Goal: Use online tool/utility: Utilize a website feature to perform a specific function

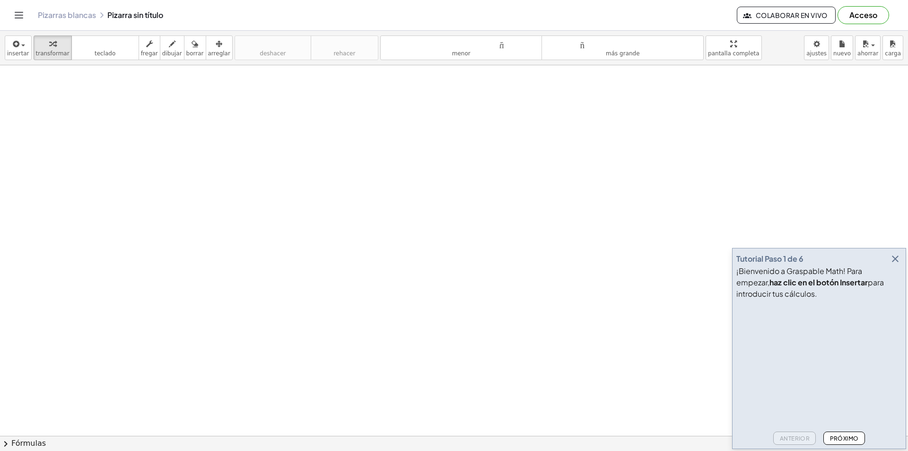
click at [855, 440] on font "Próximo" at bounding box center [844, 438] width 29 height 7
click at [854, 439] on font "Próximo" at bounding box center [844, 438] width 29 height 7
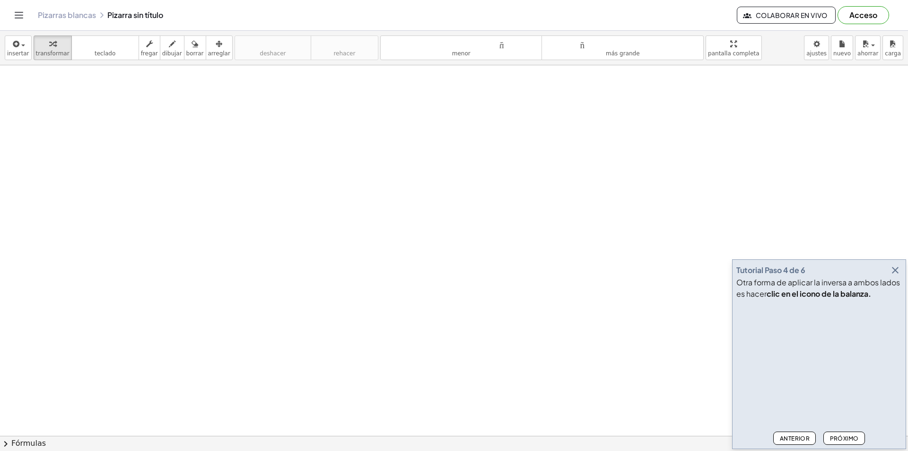
click at [851, 438] on font "Próximo" at bounding box center [844, 438] width 29 height 7
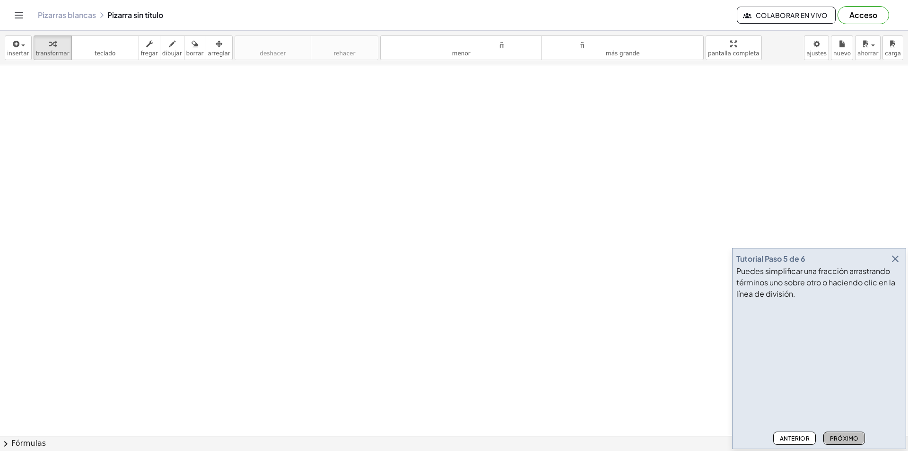
click at [851, 438] on font "Próximo" at bounding box center [844, 438] width 29 height 7
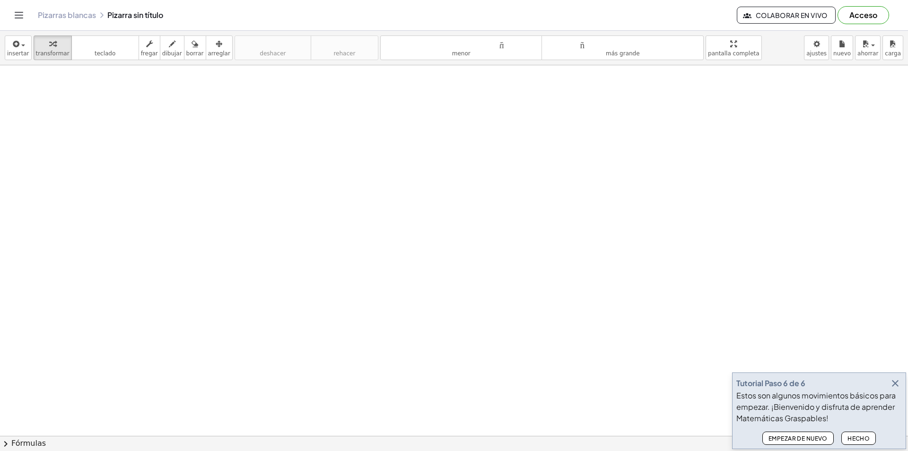
click at [851, 438] on font "Hecho" at bounding box center [858, 438] width 22 height 7
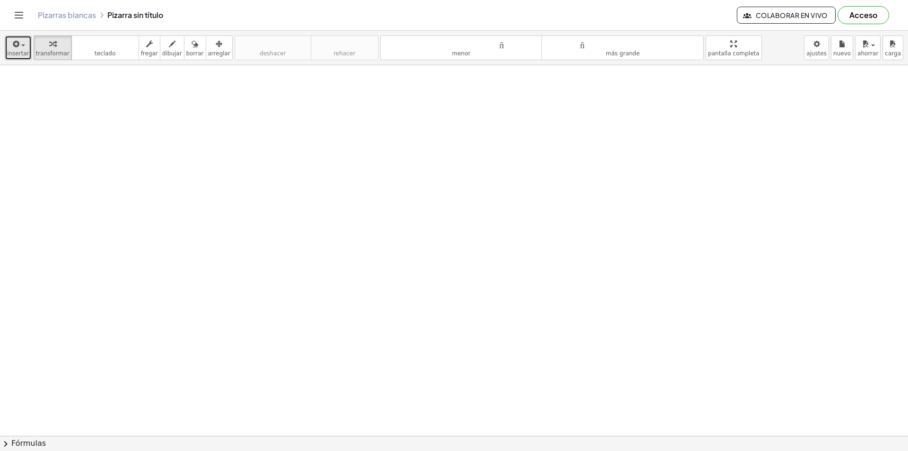
click at [16, 49] on icon "button" at bounding box center [15, 43] width 9 height 11
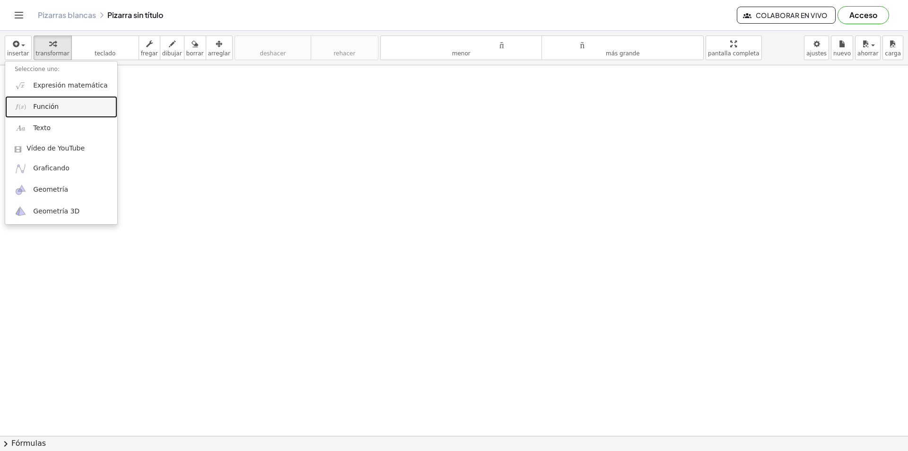
click at [80, 99] on link "Función" at bounding box center [61, 106] width 112 height 21
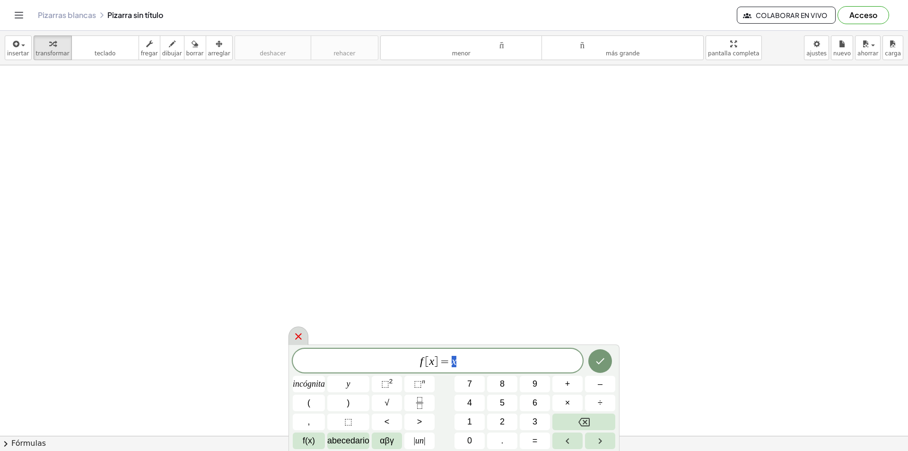
click at [302, 334] on icon at bounding box center [298, 336] width 11 height 11
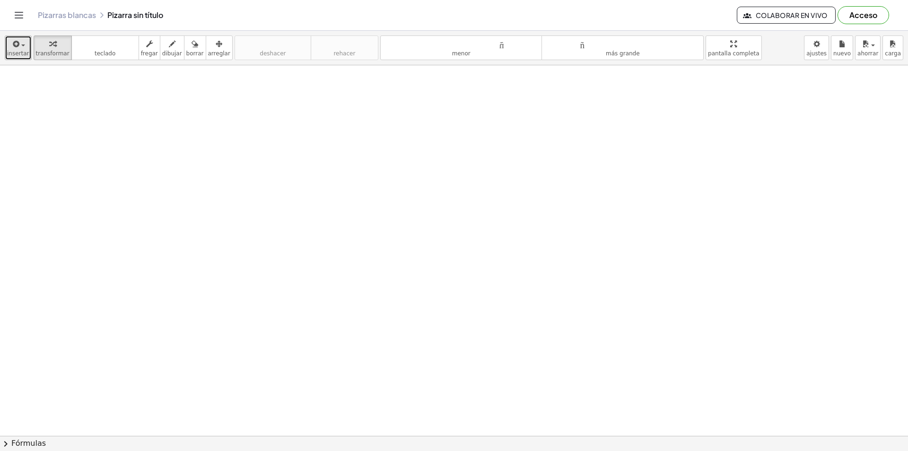
click at [16, 54] on font "insertar" at bounding box center [18, 53] width 22 height 7
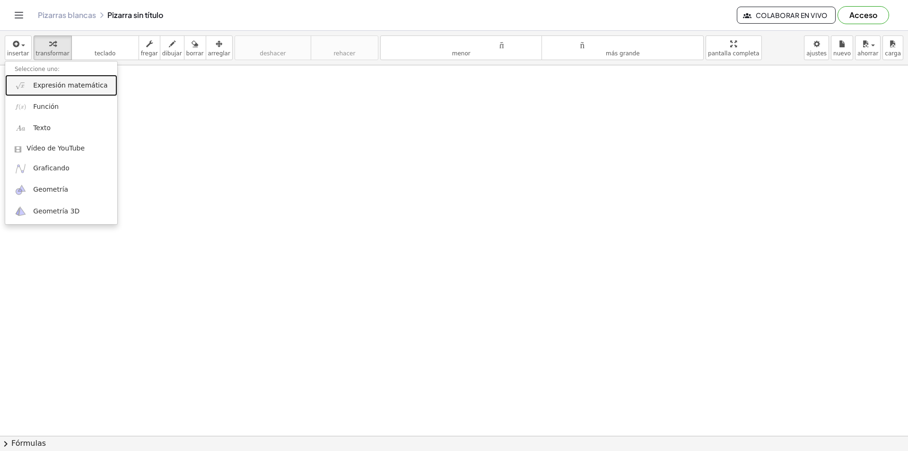
click at [61, 87] on font "Expresión matemática" at bounding box center [70, 85] width 74 height 8
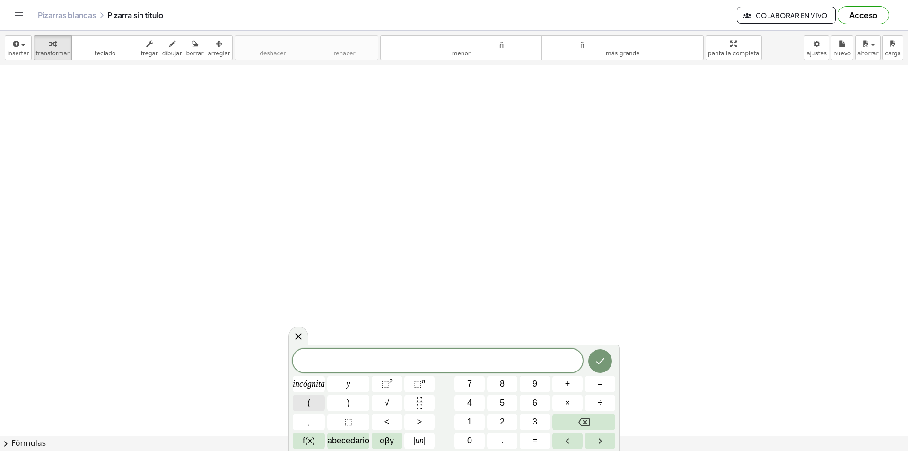
click at [304, 399] on button "(" at bounding box center [309, 402] width 32 height 17
click at [308, 380] on font "incógnita" at bounding box center [309, 383] width 32 height 9
click at [350, 401] on button ")" at bounding box center [348, 402] width 42 height 17
click at [381, 386] on font "⬚" at bounding box center [385, 383] width 8 height 9
click at [600, 405] on font "÷" at bounding box center [600, 402] width 5 height 9
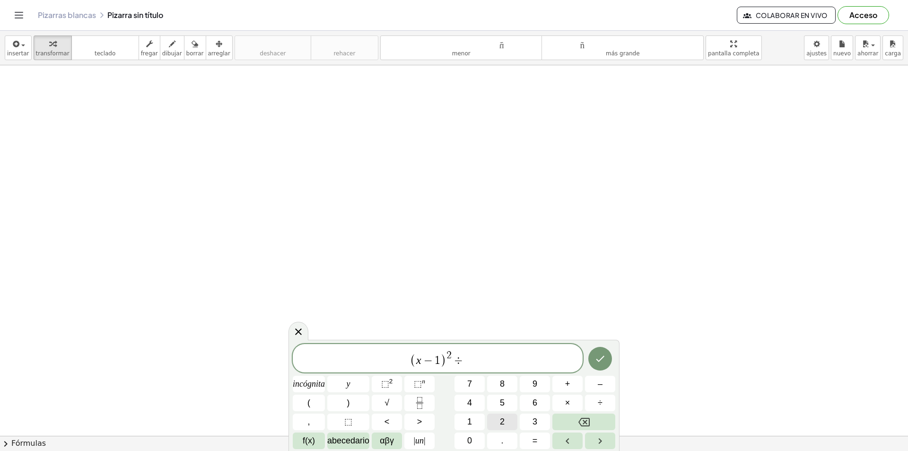
click at [505, 422] on button "2" at bounding box center [502, 421] width 30 height 17
click at [341, 396] on button ")" at bounding box center [348, 402] width 42 height 17
click at [576, 386] on button "+" at bounding box center [567, 383] width 30 height 17
click at [351, 385] on button "y" at bounding box center [348, 383] width 42 height 17
click at [608, 381] on button "–" at bounding box center [600, 383] width 30 height 17
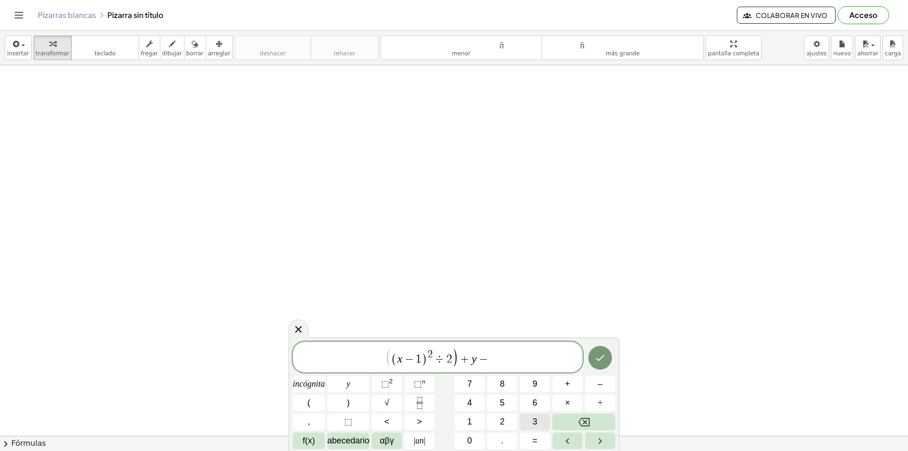
click at [532, 421] on button "3" at bounding box center [535, 421] width 30 height 17
click at [354, 397] on button ")" at bounding box center [348, 402] width 42 height 17
click at [466, 355] on span "+" at bounding box center [462, 357] width 14 height 11
click at [312, 404] on button "(" at bounding box center [309, 402] width 32 height 17
click at [505, 358] on span "( ( x − 1 ) 2 ÷ 2 ) + ( ​ y − 3 )" at bounding box center [438, 357] width 290 height 21
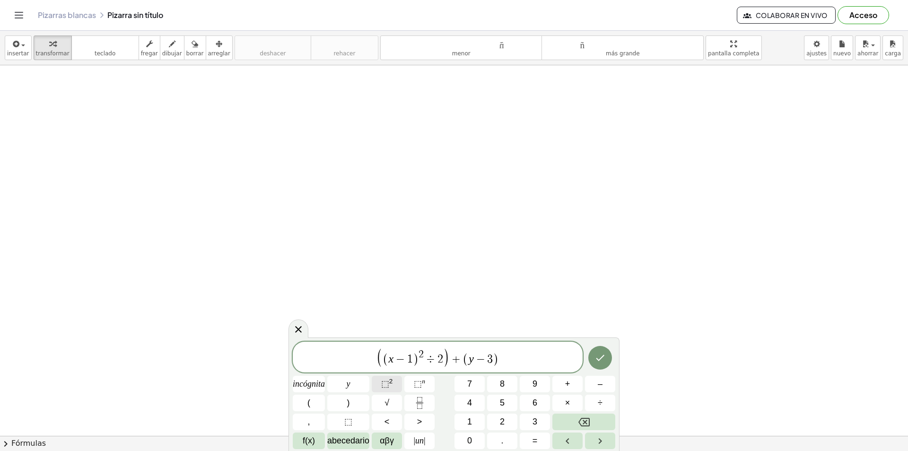
click at [373, 388] on button "⬚ 2" at bounding box center [387, 383] width 30 height 17
click at [610, 400] on button "÷" at bounding box center [600, 402] width 30 height 17
click at [505, 406] on font "5" at bounding box center [502, 402] width 5 height 9
click at [359, 401] on button ")" at bounding box center [348, 402] width 42 height 17
click at [452, 357] on span "(" at bounding box center [454, 358] width 6 height 14
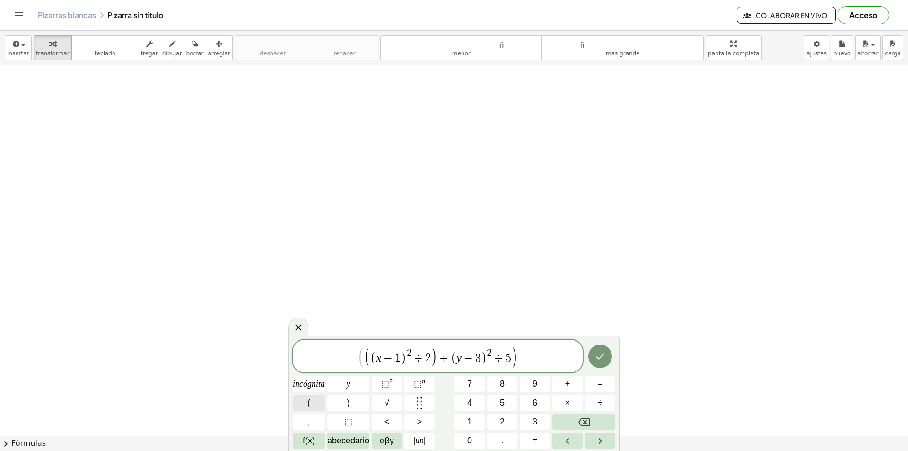
click at [316, 400] on button "(" at bounding box center [309, 402] width 32 height 17
click at [545, 357] on span "( ( x − 1 ) 2 ÷ 2 ) + ( ​ ( y − 3 ) 2 ÷ 5 )" at bounding box center [438, 357] width 290 height 21
click at [527, 441] on button "=" at bounding box center [535, 440] width 30 height 17
click at [466, 420] on button "1" at bounding box center [469, 421] width 30 height 17
click at [600, 356] on icon "Hecho" at bounding box center [599, 357] width 11 height 11
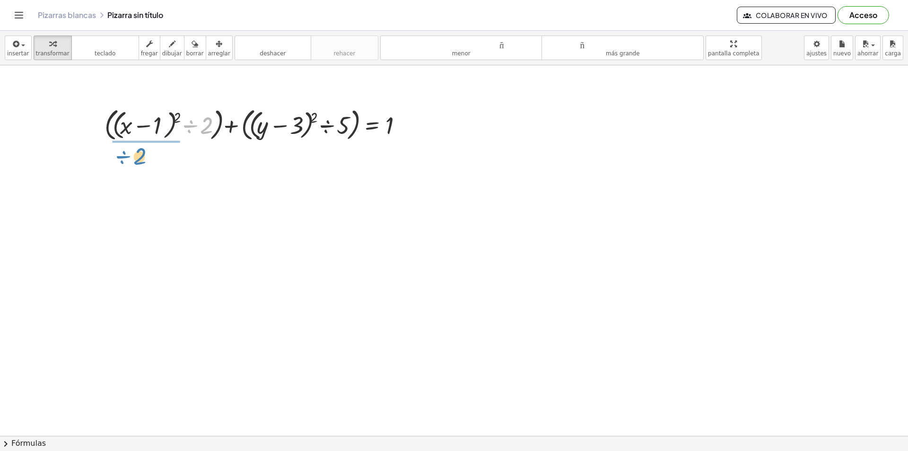
drag, startPoint x: 201, startPoint y: 130, endPoint x: 139, endPoint y: 165, distance: 70.7
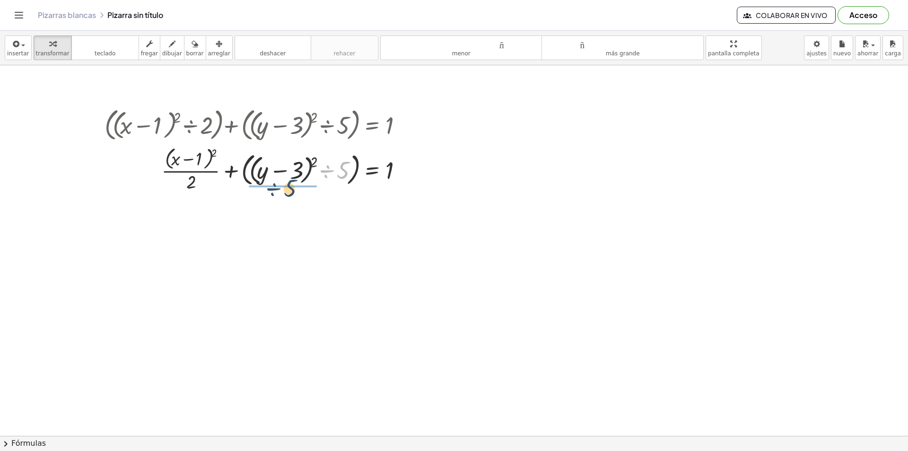
drag, startPoint x: 332, startPoint y: 171, endPoint x: 279, endPoint y: 233, distance: 81.4
click at [273, 189] on div at bounding box center [259, 169] width 319 height 50
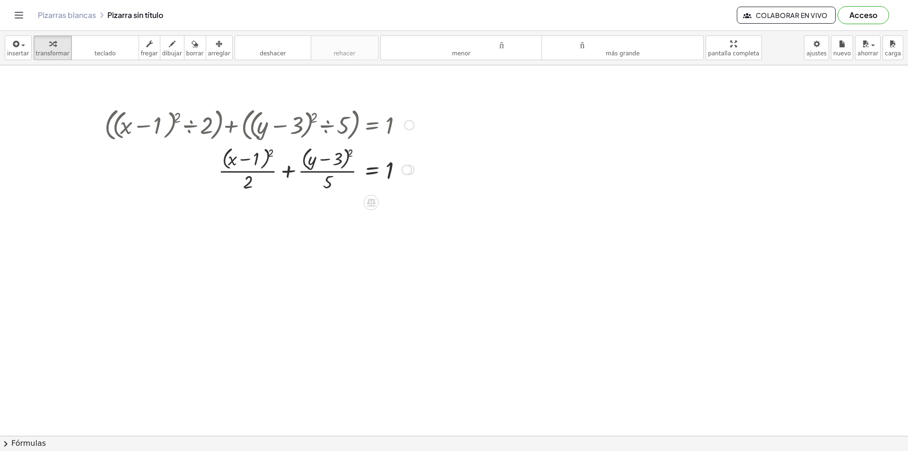
click at [388, 175] on div at bounding box center [259, 169] width 319 height 50
drag, startPoint x: 388, startPoint y: 175, endPoint x: 352, endPoint y: 174, distance: 36.4
click at [352, 174] on div at bounding box center [259, 169] width 319 height 50
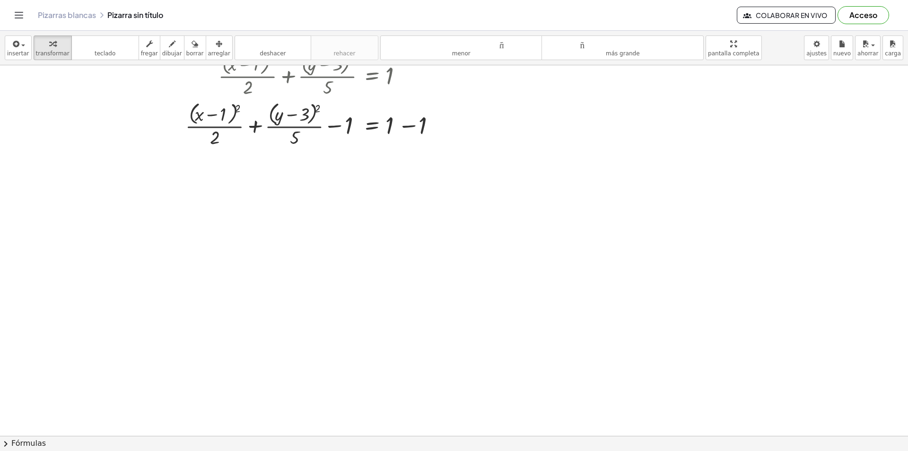
scroll to position [47, 0]
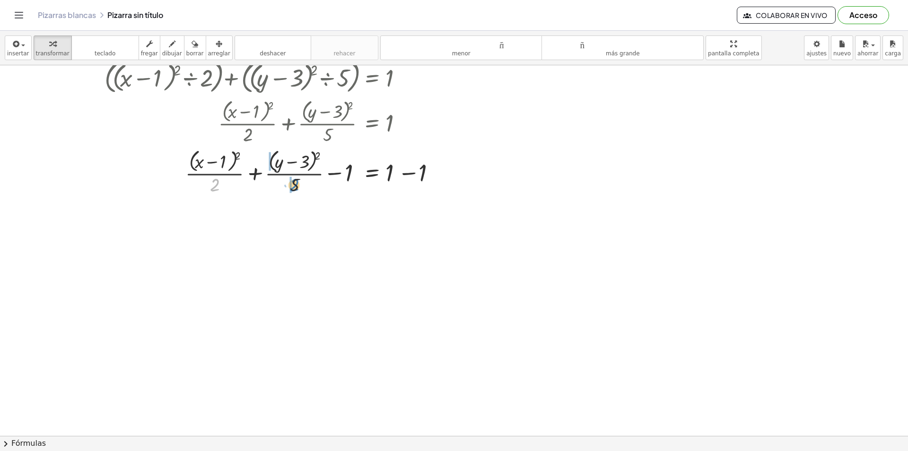
drag, startPoint x: 216, startPoint y: 185, endPoint x: 296, endPoint y: 185, distance: 79.4
click at [296, 185] on div at bounding box center [276, 172] width 352 height 50
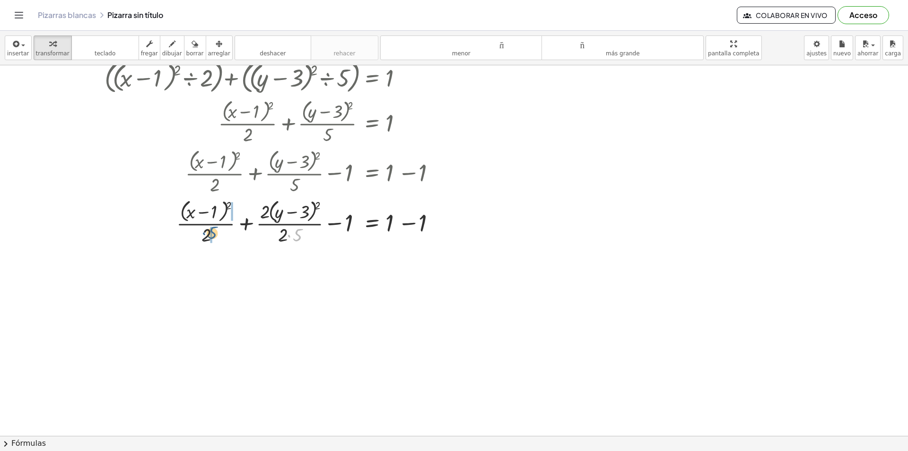
drag, startPoint x: 296, startPoint y: 237, endPoint x: 206, endPoint y: 235, distance: 90.8
click at [206, 235] on div at bounding box center [276, 222] width 352 height 50
drag, startPoint x: 227, startPoint y: 214, endPoint x: 175, endPoint y: 218, distance: 52.6
click at [174, 214] on div at bounding box center [276, 222] width 352 height 50
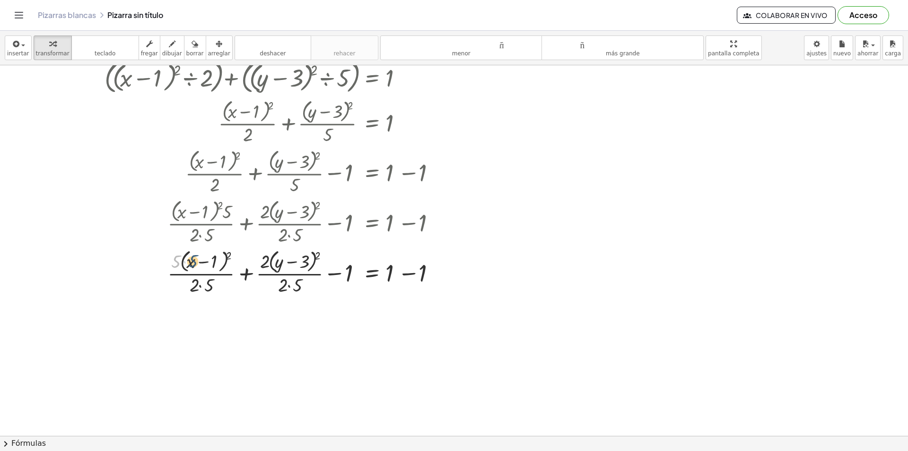
drag, startPoint x: 178, startPoint y: 265, endPoint x: 195, endPoint y: 265, distance: 17.0
click at [195, 265] on div at bounding box center [276, 271] width 352 height 50
drag, startPoint x: 229, startPoint y: 257, endPoint x: 189, endPoint y: 264, distance: 40.9
click at [189, 264] on div at bounding box center [276, 271] width 352 height 50
click at [194, 264] on div at bounding box center [276, 271] width 352 height 50
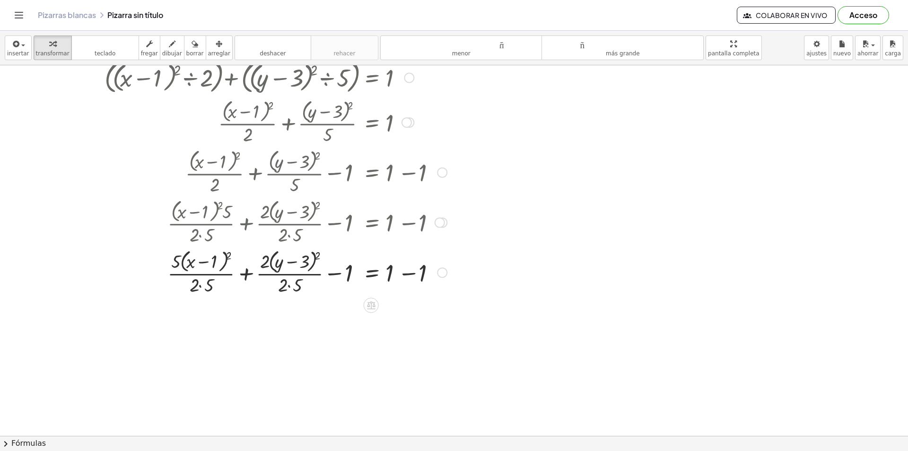
click at [194, 264] on div at bounding box center [276, 271] width 352 height 50
click at [191, 264] on div at bounding box center [276, 271] width 352 height 50
click at [213, 262] on div at bounding box center [276, 271] width 352 height 50
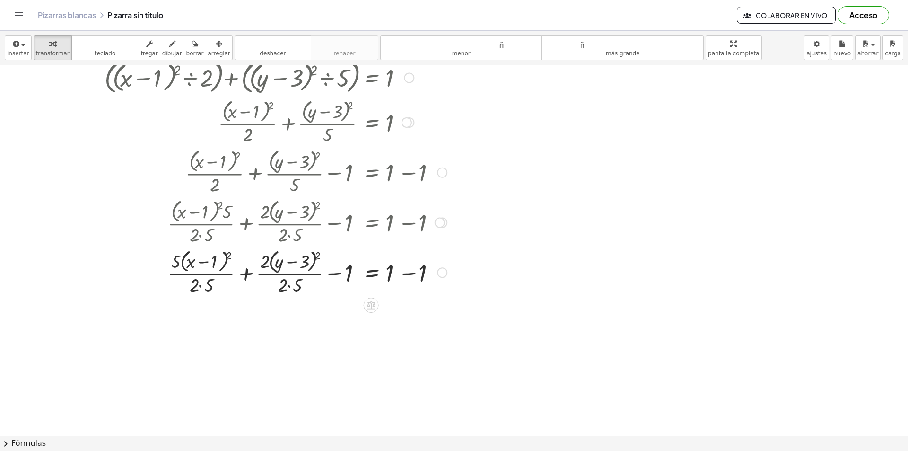
click at [279, 262] on div at bounding box center [276, 271] width 352 height 50
click at [295, 261] on div at bounding box center [276, 271] width 352 height 50
click at [191, 264] on div at bounding box center [276, 271] width 352 height 50
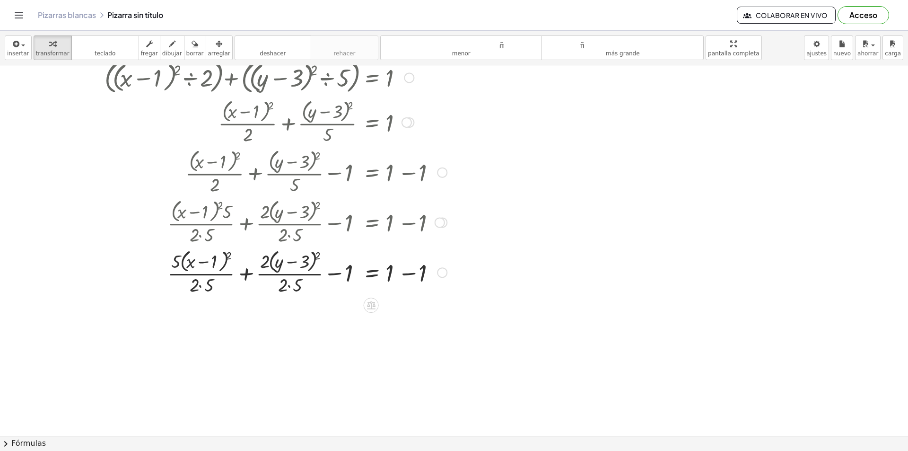
click at [191, 264] on div at bounding box center [276, 271] width 352 height 50
click at [209, 264] on div at bounding box center [276, 271] width 352 height 50
click at [281, 262] on div at bounding box center [276, 271] width 352 height 50
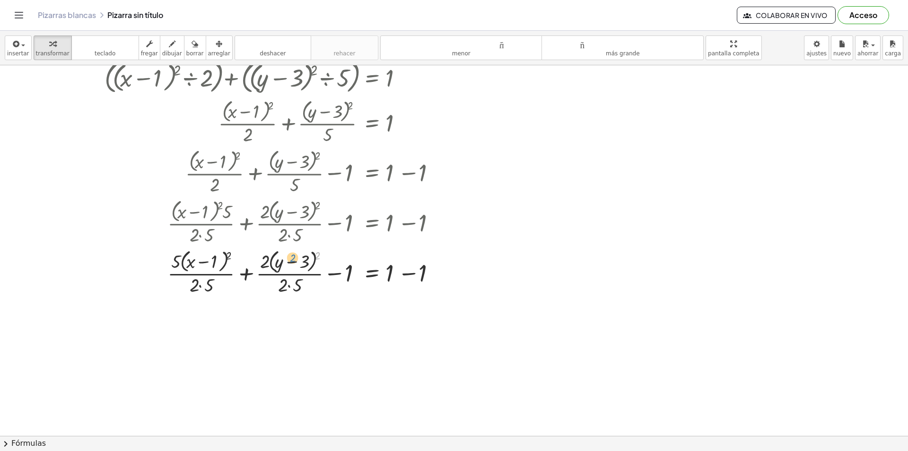
drag, startPoint x: 317, startPoint y: 257, endPoint x: 294, endPoint y: 259, distance: 23.8
click at [294, 259] on div at bounding box center [276, 271] width 352 height 50
click at [299, 264] on div at bounding box center [276, 271] width 352 height 50
click at [307, 264] on div at bounding box center [276, 271] width 352 height 50
click at [445, 271] on div at bounding box center [442, 272] width 10 height 10
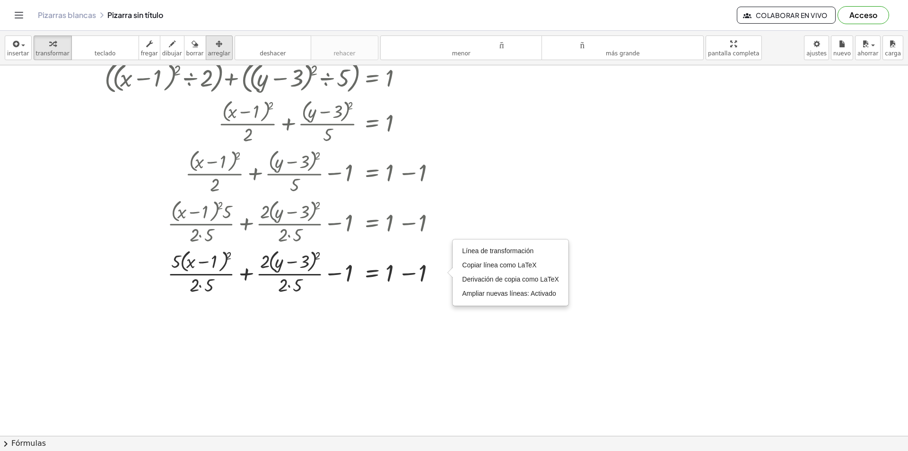
click at [216, 44] on icon "button" at bounding box center [219, 43] width 7 height 11
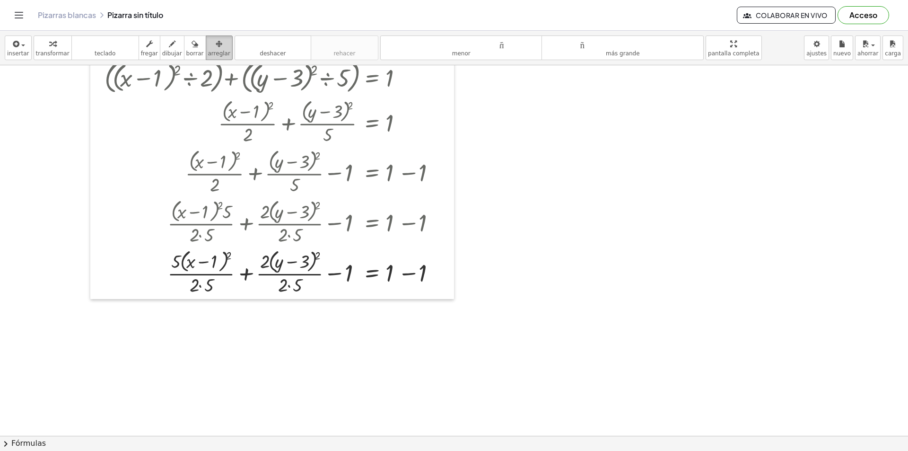
click at [208, 55] on font "arreglar" at bounding box center [219, 53] width 22 height 7
click at [162, 51] on font "dibujar" at bounding box center [172, 53] width 20 height 7
drag, startPoint x: 192, startPoint y: 263, endPoint x: 206, endPoint y: 264, distance: 14.2
click at [202, 264] on div at bounding box center [454, 388] width 908 height 741
click at [145, 52] on font "fregar" at bounding box center [149, 53] width 17 height 7
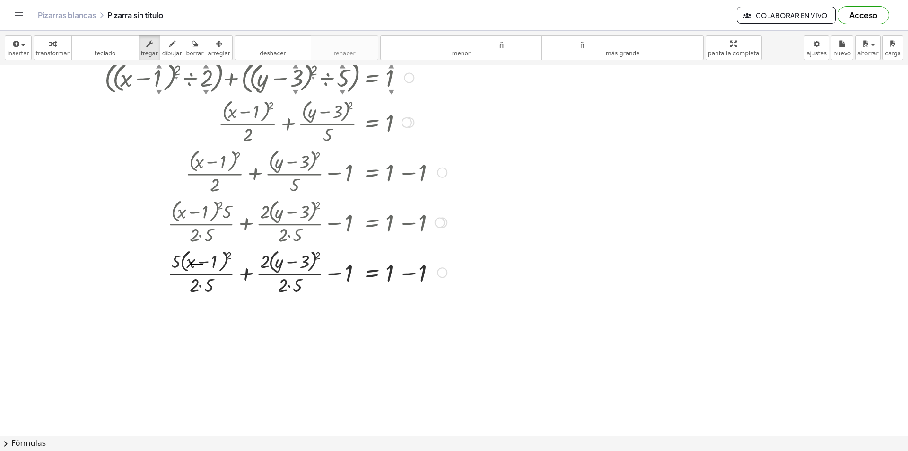
click at [197, 261] on div at bounding box center [276, 271] width 352 height 50
click at [187, 48] on div "button" at bounding box center [194, 43] width 17 height 11
click at [202, 265] on div at bounding box center [454, 388] width 908 height 741
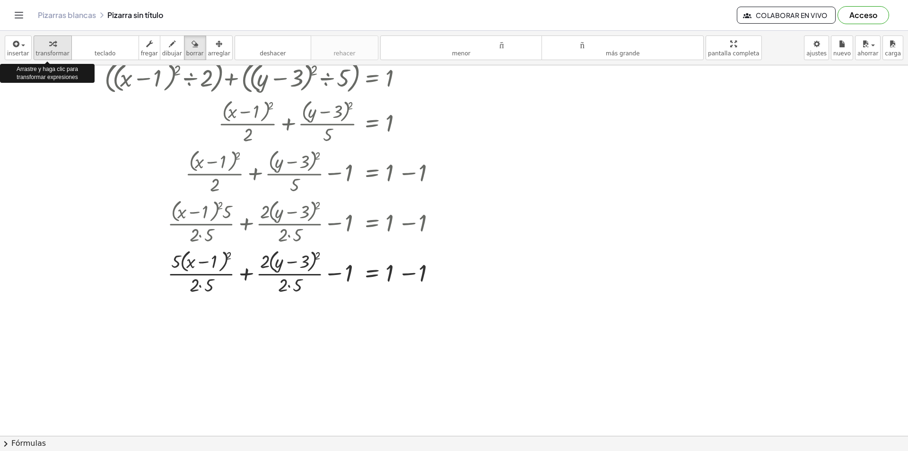
click at [48, 52] on font "transformar" at bounding box center [53, 53] width 34 height 7
click at [200, 261] on div at bounding box center [276, 271] width 352 height 50
click at [231, 258] on div at bounding box center [276, 271] width 352 height 50
click at [228, 258] on div at bounding box center [276, 271] width 352 height 50
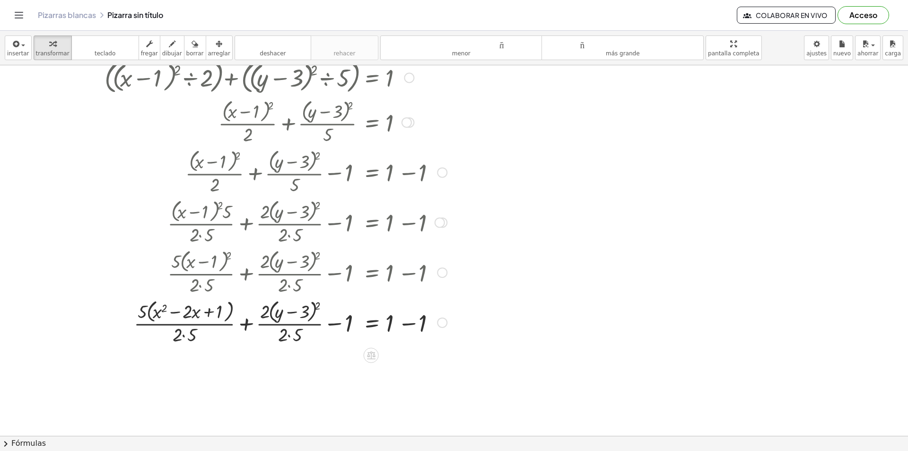
click at [319, 304] on div at bounding box center [276, 321] width 352 height 50
drag, startPoint x: 103, startPoint y: 314, endPoint x: 115, endPoint y: 314, distance: 12.3
click at [115, 314] on div at bounding box center [269, 321] width 365 height 50
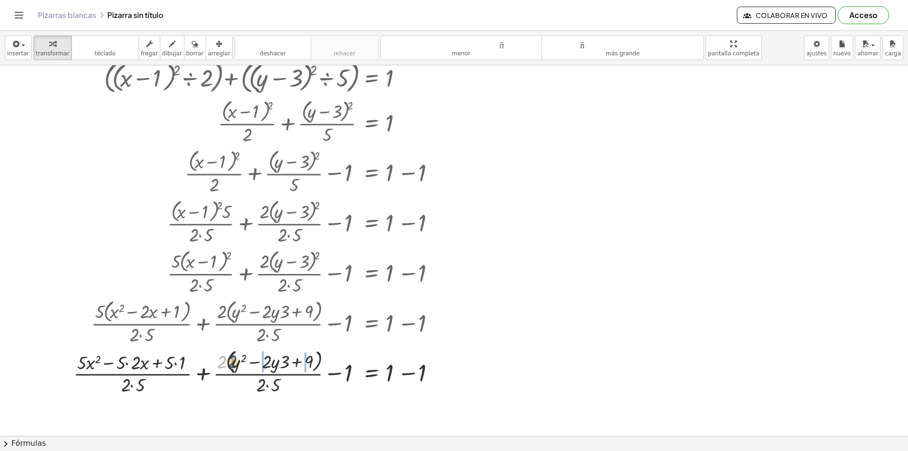
drag, startPoint x: 221, startPoint y: 361, endPoint x: 233, endPoint y: 361, distance: 12.3
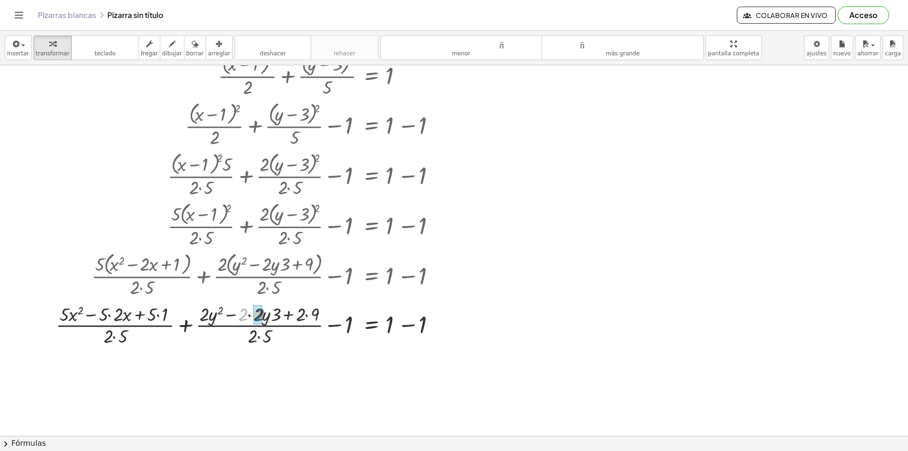
drag, startPoint x: 245, startPoint y: 313, endPoint x: 262, endPoint y: 313, distance: 16.6
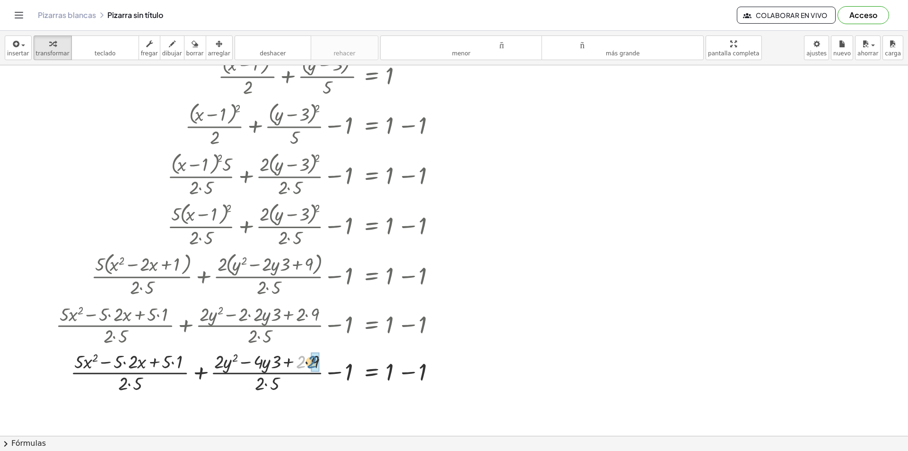
drag, startPoint x: 304, startPoint y: 360, endPoint x: 315, endPoint y: 360, distance: 10.9
drag, startPoint x: 124, startPoint y: 362, endPoint x: 134, endPoint y: 362, distance: 9.5
click at [265, 361] on div at bounding box center [251, 371] width 401 height 47
click at [261, 317] on div at bounding box center [251, 324] width 401 height 47
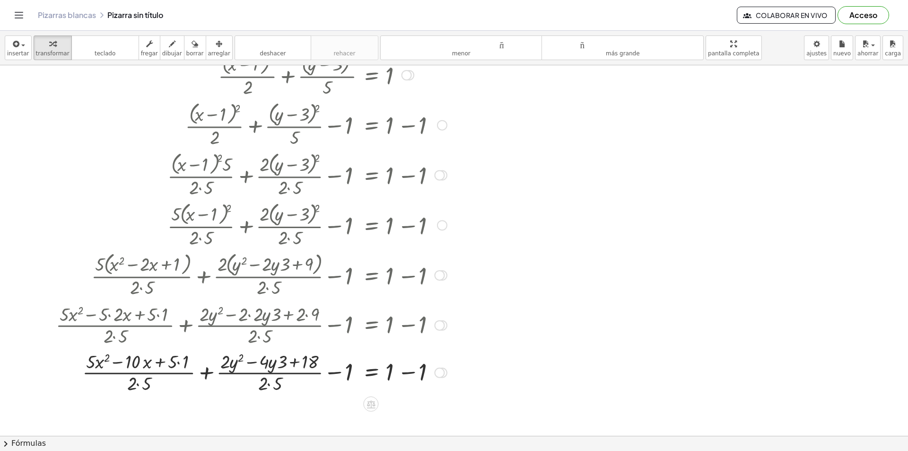
click at [259, 316] on div at bounding box center [251, 324] width 401 height 47
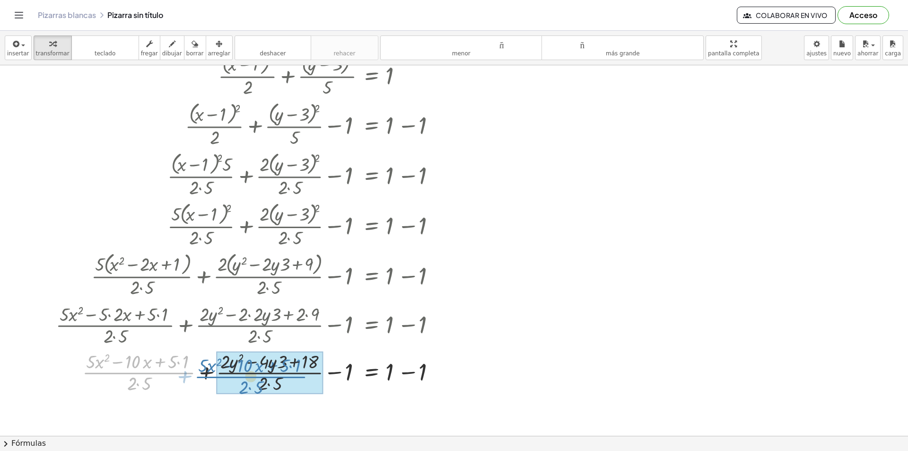
drag, startPoint x: 150, startPoint y: 373, endPoint x: 249, endPoint y: 377, distance: 98.9
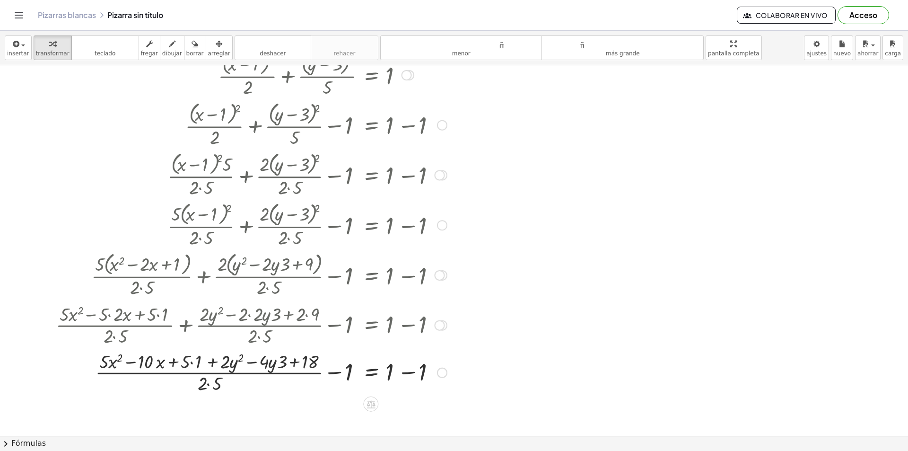
click at [190, 364] on div at bounding box center [251, 371] width 401 height 47
drag, startPoint x: 308, startPoint y: 360, endPoint x: 194, endPoint y: 362, distance: 113.5
click at [194, 362] on div at bounding box center [251, 371] width 401 height 47
drag, startPoint x: 236, startPoint y: 363, endPoint x: 210, endPoint y: 363, distance: 26.0
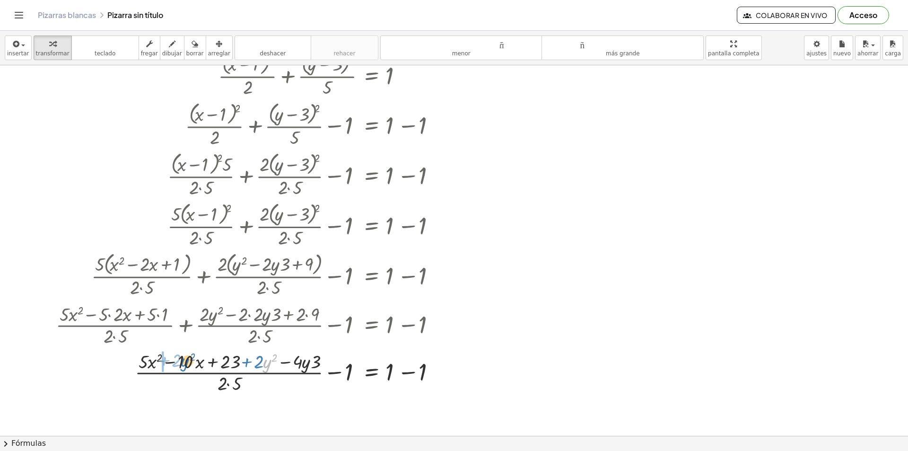
drag, startPoint x: 264, startPoint y: 361, endPoint x: 189, endPoint y: 358, distance: 75.2
click at [176, 358] on div at bounding box center [251, 371] width 401 height 47
drag, startPoint x: 233, startPoint y: 381, endPoint x: 216, endPoint y: 383, distance: 17.7
click at [216, 383] on div at bounding box center [251, 371] width 401 height 47
drag, startPoint x: 229, startPoint y: 381, endPoint x: 150, endPoint y: 363, distance: 81.3
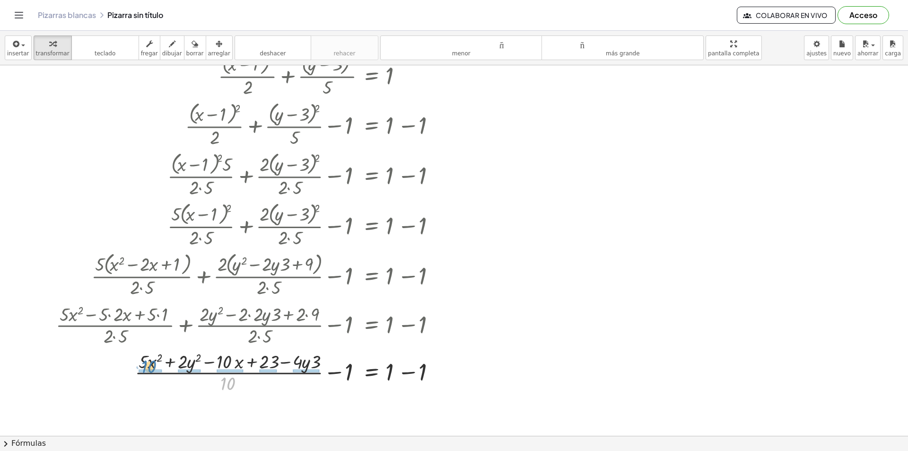
click at [150, 363] on div at bounding box center [251, 371] width 401 height 47
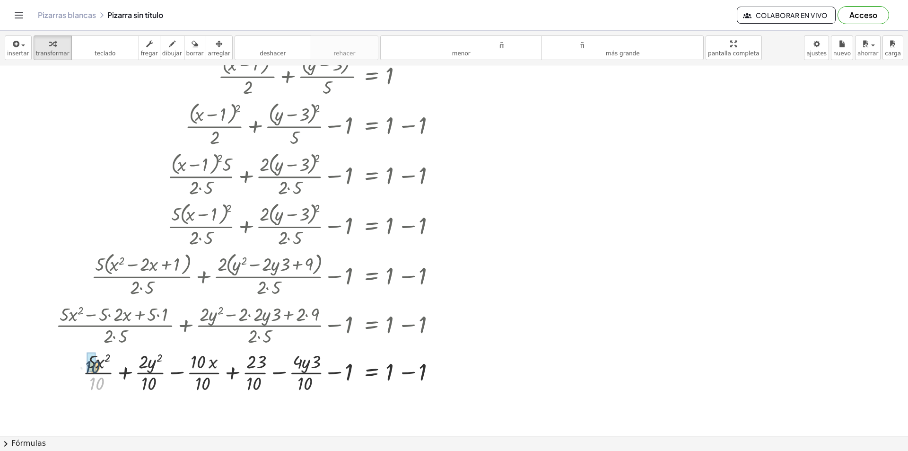
drag, startPoint x: 102, startPoint y: 383, endPoint x: 97, endPoint y: 364, distance: 19.4
click at [97, 364] on div at bounding box center [251, 371] width 401 height 47
drag, startPoint x: 153, startPoint y: 383, endPoint x: 146, endPoint y: 366, distance: 18.7
drag, startPoint x: 190, startPoint y: 371, endPoint x: 189, endPoint y: 366, distance: 5.2
click at [189, 366] on div at bounding box center [251, 371] width 401 height 47
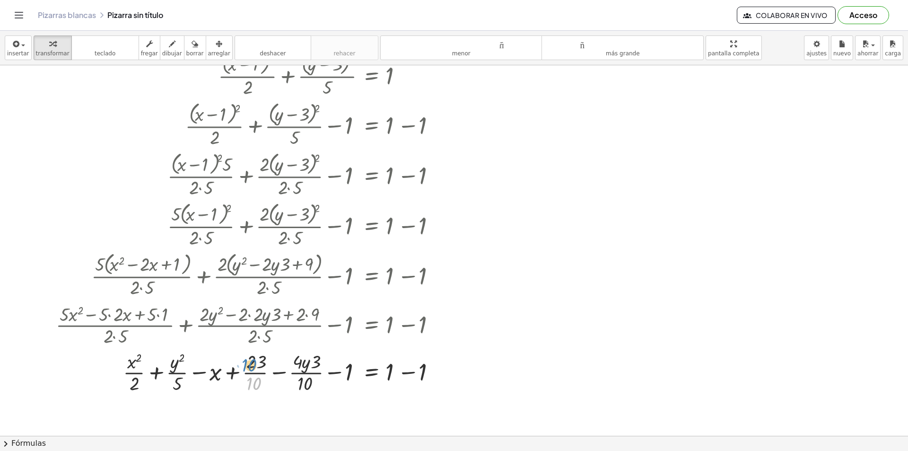
drag, startPoint x: 250, startPoint y: 384, endPoint x: 248, endPoint y: 365, distance: 19.0
click at [248, 365] on div at bounding box center [251, 371] width 401 height 47
drag, startPoint x: 301, startPoint y: 381, endPoint x: 296, endPoint y: 367, distance: 14.4
drag, startPoint x: 139, startPoint y: 383, endPoint x: 404, endPoint y: 370, distance: 265.6
click at [404, 370] on div at bounding box center [251, 371] width 401 height 47
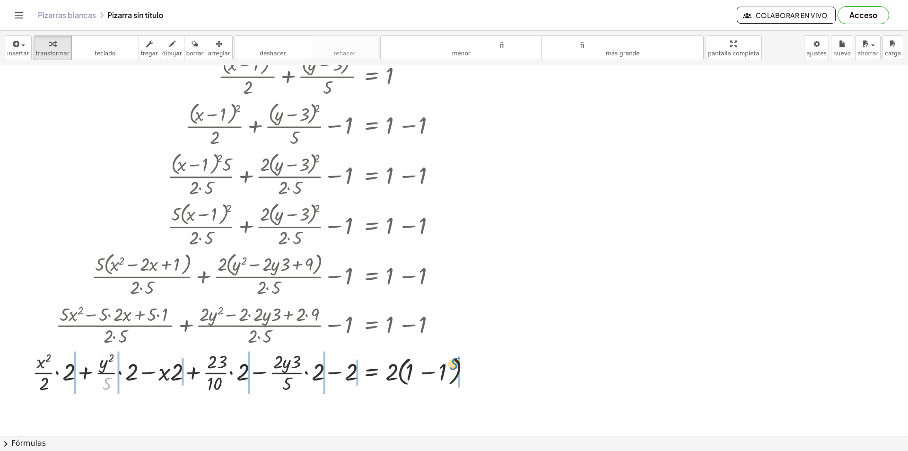
drag, startPoint x: 109, startPoint y: 383, endPoint x: 449, endPoint y: 363, distance: 341.0
click at [449, 363] on div at bounding box center [253, 371] width 451 height 47
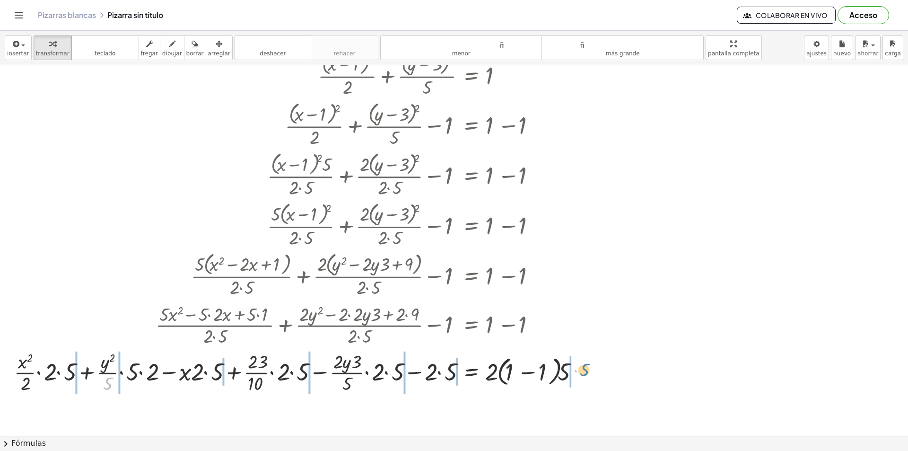
drag, startPoint x: 109, startPoint y: 380, endPoint x: 584, endPoint y: 363, distance: 475.1
click at [584, 363] on div at bounding box center [299, 371] width 581 height 47
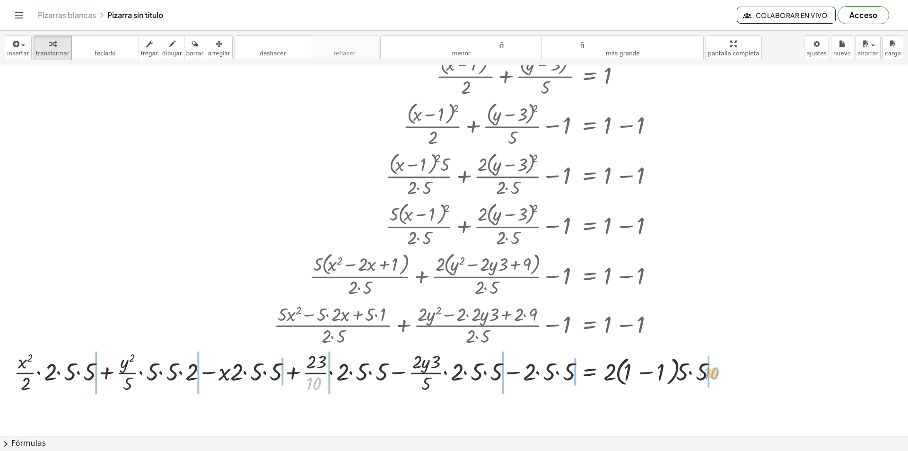
drag, startPoint x: 320, startPoint y: 384, endPoint x: 715, endPoint y: 374, distance: 395.9
click at [715, 374] on div at bounding box center [368, 371] width 719 height 47
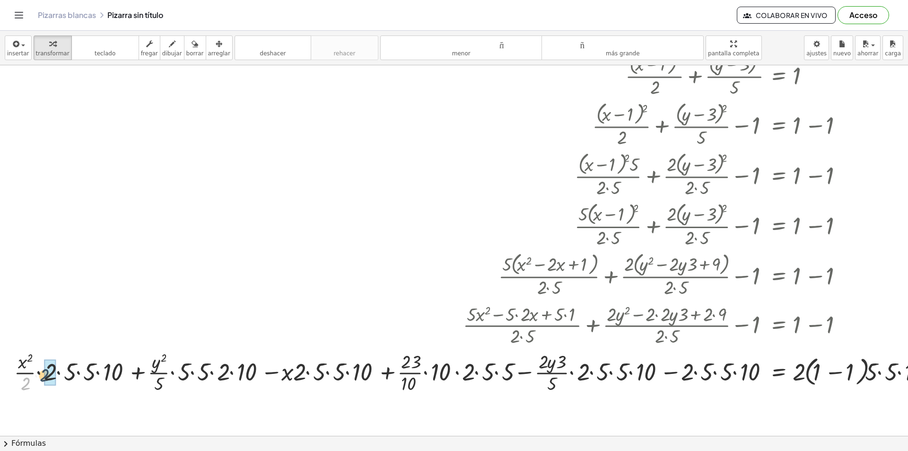
drag, startPoint x: 27, startPoint y: 383, endPoint x: 49, endPoint y: 373, distance: 23.3
drag, startPoint x: 159, startPoint y: 385, endPoint x: 178, endPoint y: 381, distance: 19.8
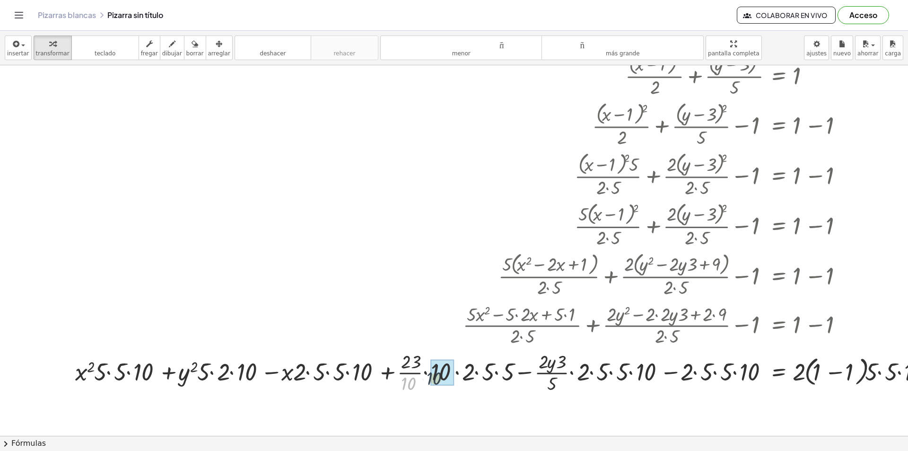
drag, startPoint x: 410, startPoint y: 384, endPoint x: 542, endPoint y: 396, distance: 133.4
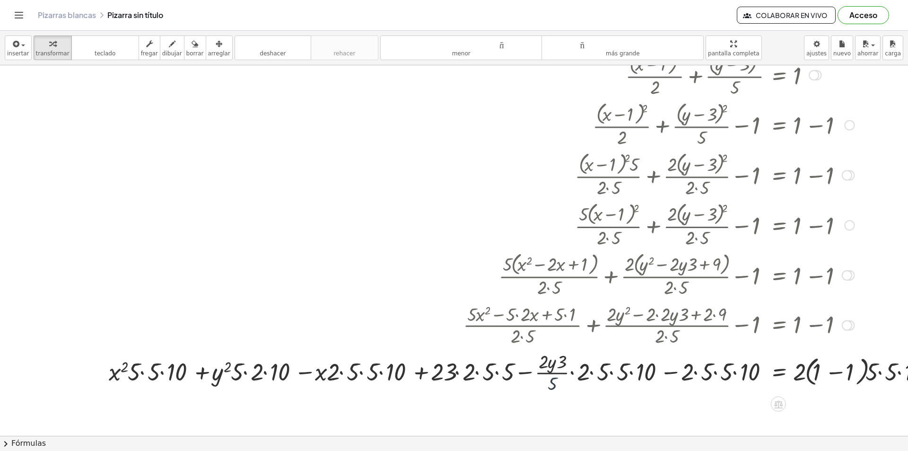
drag, startPoint x: 560, startPoint y: 384, endPoint x: 576, endPoint y: 388, distance: 16.5
click at [595, 383] on div at bounding box center [526, 371] width 845 height 47
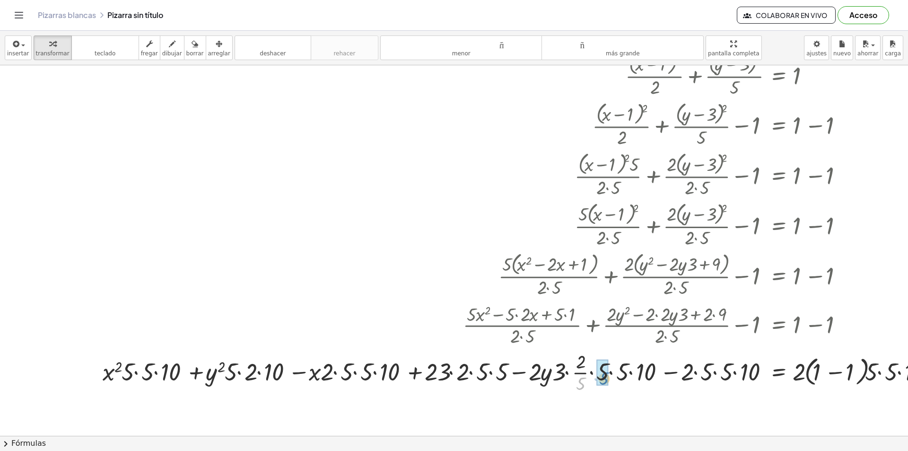
drag, startPoint x: 583, startPoint y: 384, endPoint x: 590, endPoint y: 403, distance: 20.5
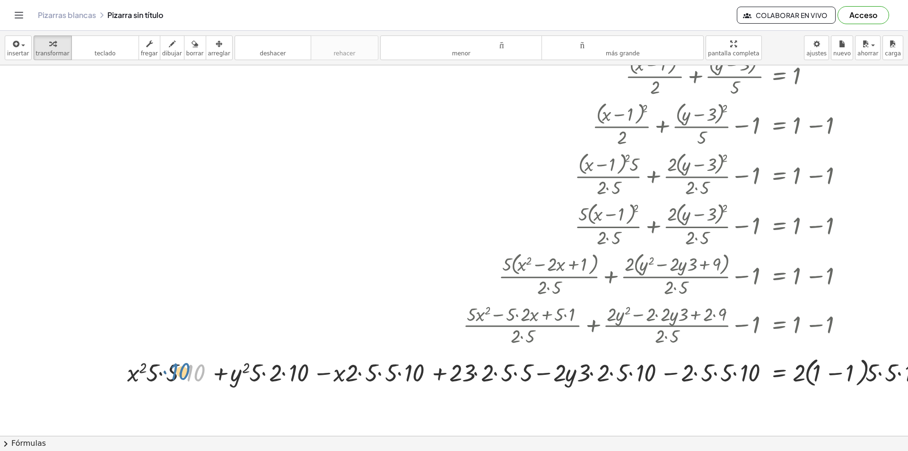
drag, startPoint x: 196, startPoint y: 373, endPoint x: 180, endPoint y: 371, distance: 15.7
click at [180, 371] on div at bounding box center [535, 372] width 827 height 36
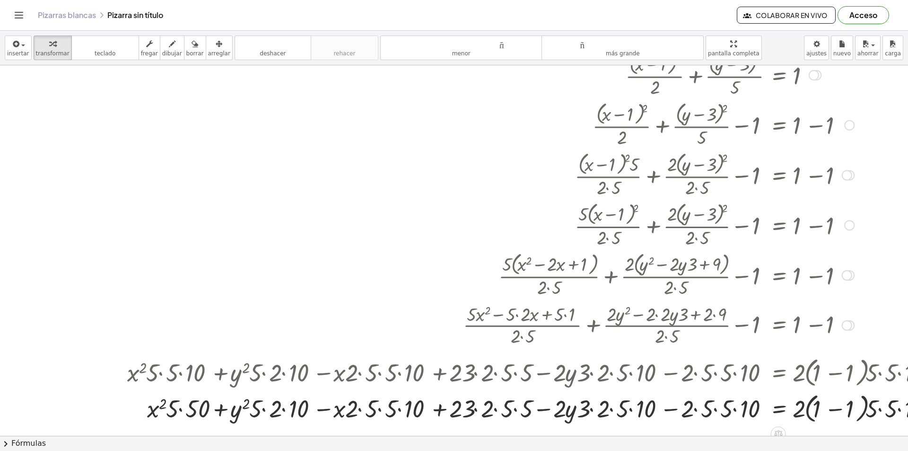
drag, startPoint x: 198, startPoint y: 377, endPoint x: 173, endPoint y: 376, distance: 25.1
click at [173, 376] on div at bounding box center [535, 372] width 827 height 36
drag, startPoint x: 203, startPoint y: 404, endPoint x: 179, endPoint y: 402, distance: 24.2
drag, startPoint x: 200, startPoint y: 410, endPoint x: 262, endPoint y: 419, distance: 63.6
click at [168, 409] on div at bounding box center [535, 408] width 827 height 36
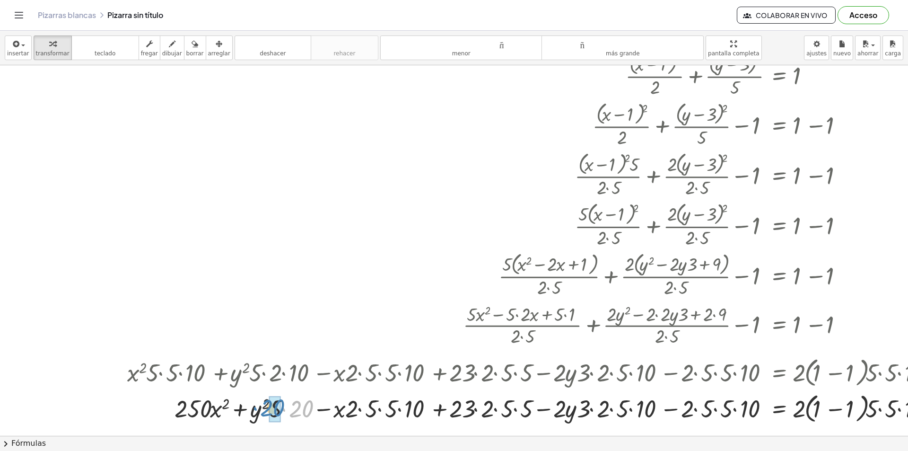
drag, startPoint x: 302, startPoint y: 412, endPoint x: 274, endPoint y: 411, distance: 27.9
click at [268, 410] on div at bounding box center [535, 408] width 827 height 36
drag, startPoint x: 410, startPoint y: 410, endPoint x: 385, endPoint y: 410, distance: 24.1
drag, startPoint x: 419, startPoint y: 412, endPoint x: 404, endPoint y: 410, distance: 15.2
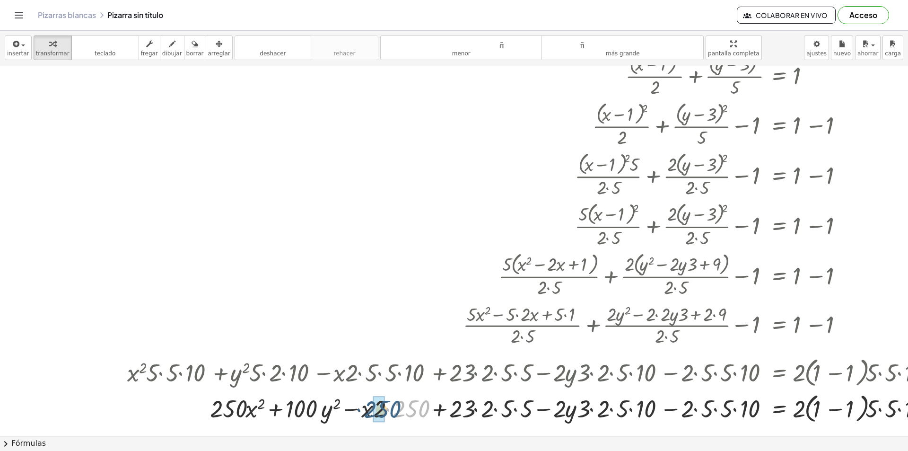
drag, startPoint x: 412, startPoint y: 410, endPoint x: 382, endPoint y: 411, distance: 30.7
drag, startPoint x: 415, startPoint y: 411, endPoint x: 385, endPoint y: 410, distance: 29.8
click at [385, 410] on div at bounding box center [535, 408] width 827 height 36
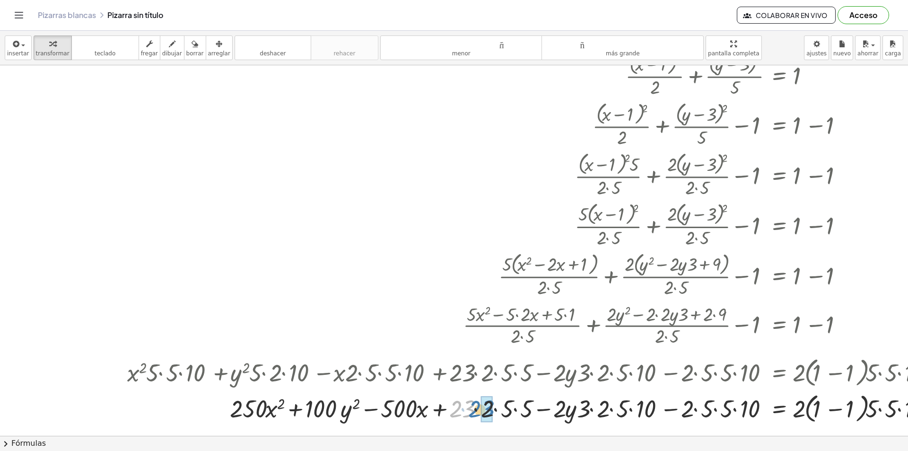
drag, startPoint x: 465, startPoint y: 411, endPoint x: 484, endPoint y: 411, distance: 18.9
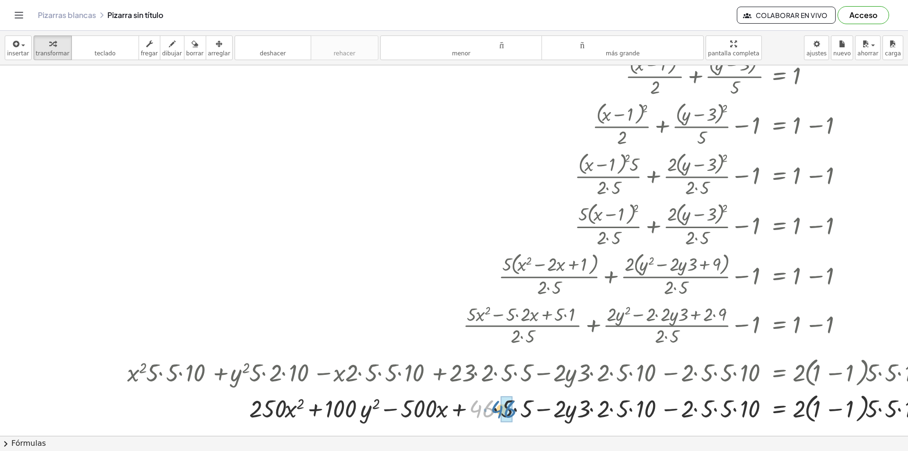
drag, startPoint x: 486, startPoint y: 412, endPoint x: 505, endPoint y: 412, distance: 19.9
drag, startPoint x: 500, startPoint y: 413, endPoint x: 524, endPoint y: 413, distance: 24.1
drag, startPoint x: 608, startPoint y: 411, endPoint x: 632, endPoint y: 411, distance: 24.1
click at [632, 411] on div at bounding box center [535, 408] width 827 height 36
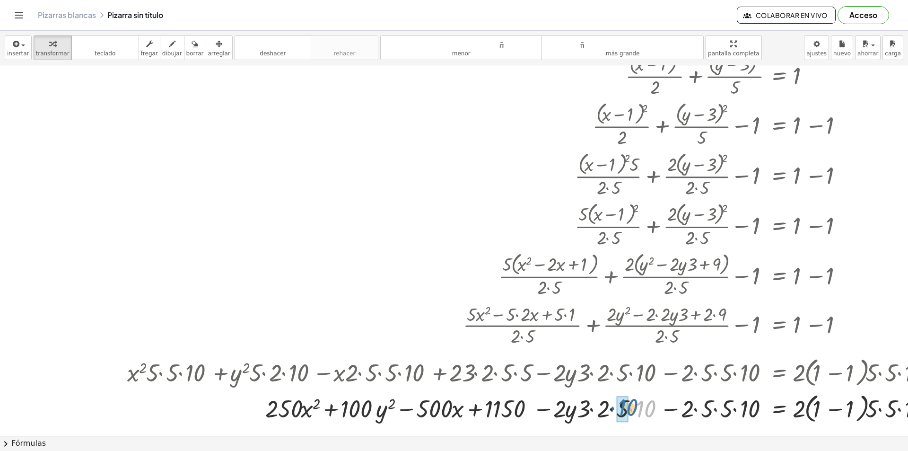
drag, startPoint x: 639, startPoint y: 412, endPoint x: 621, endPoint y: 410, distance: 18.0
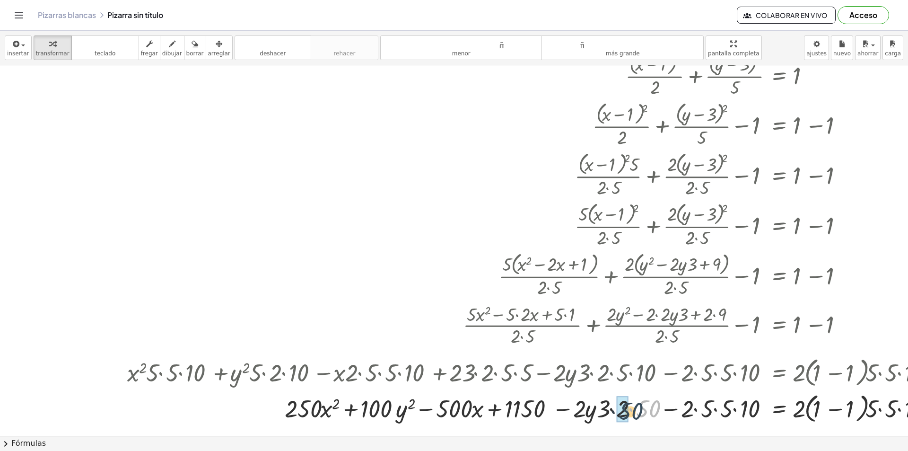
drag, startPoint x: 644, startPoint y: 410, endPoint x: 627, endPoint y: 411, distance: 17.1
drag, startPoint x: 645, startPoint y: 411, endPoint x: 616, endPoint y: 411, distance: 29.3
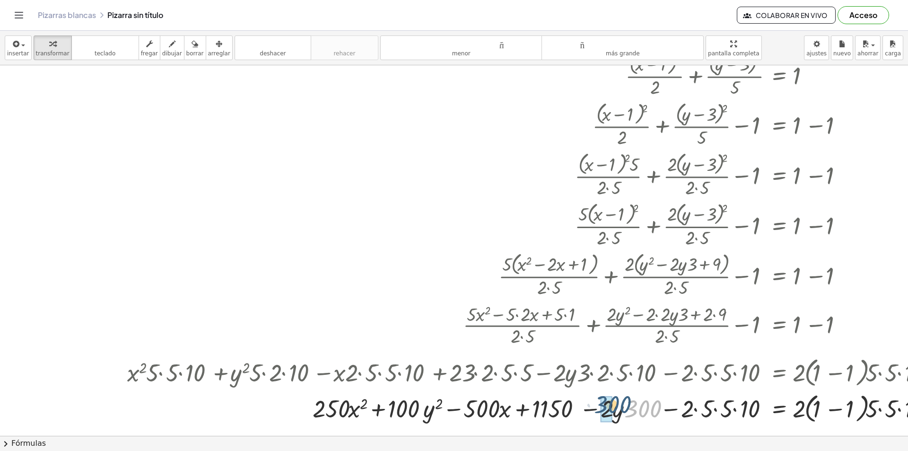
drag, startPoint x: 622, startPoint y: 406, endPoint x: 608, endPoint y: 405, distance: 13.7
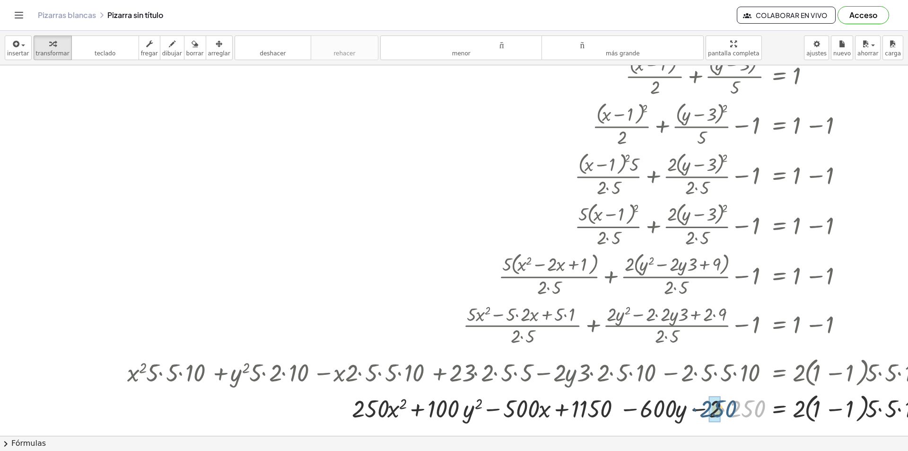
drag, startPoint x: 756, startPoint y: 412, endPoint x: 723, endPoint y: 412, distance: 33.6
click at [723, 412] on div at bounding box center [535, 408] width 827 height 36
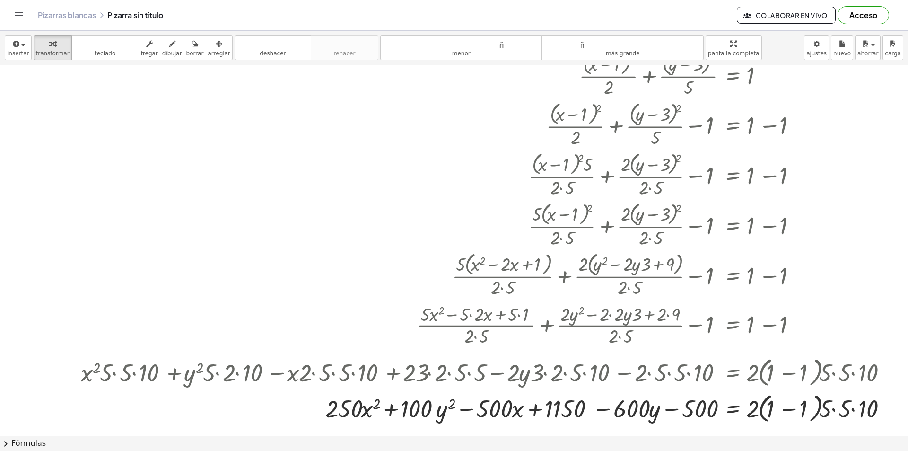
scroll to position [95, 53]
drag, startPoint x: 750, startPoint y: 411, endPoint x: 825, endPoint y: 418, distance: 75.0
click at [825, 418] on div at bounding box center [489, 408] width 827 height 36
drag, startPoint x: 814, startPoint y: 412, endPoint x: 841, endPoint y: 414, distance: 27.0
drag, startPoint x: 810, startPoint y: 413, endPoint x: 828, endPoint y: 414, distance: 19.0
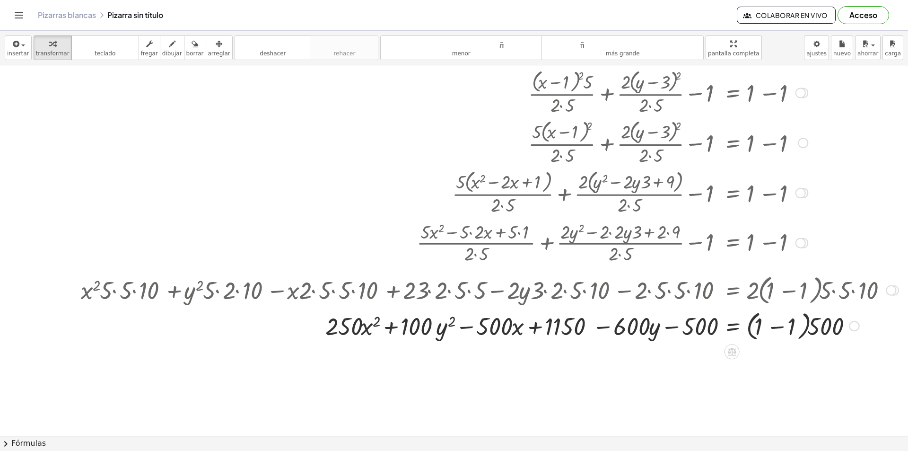
scroll to position [189, 53]
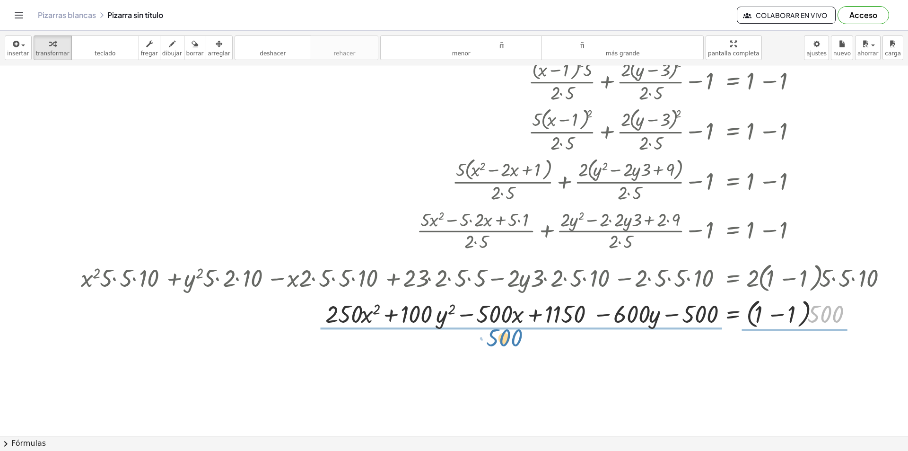
drag, startPoint x: 816, startPoint y: 312, endPoint x: 493, endPoint y: 335, distance: 323.4
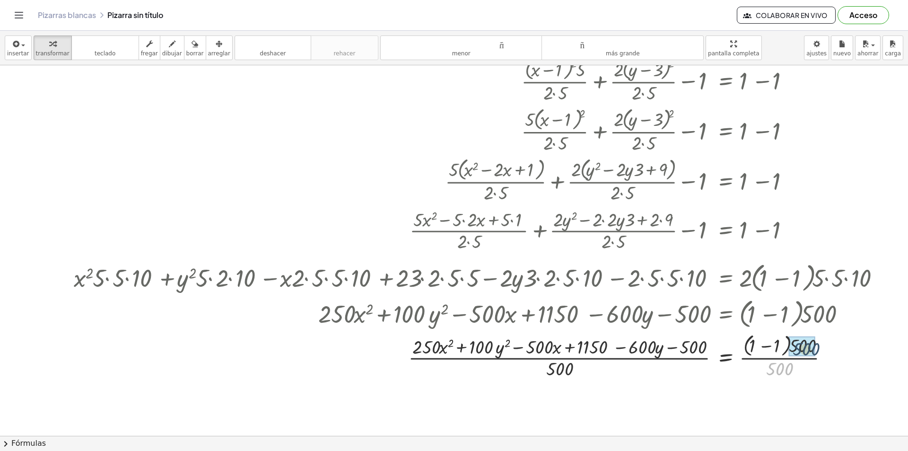
drag, startPoint x: 790, startPoint y: 364, endPoint x: 816, endPoint y: 345, distance: 32.1
click at [816, 345] on div at bounding box center [482, 356] width 827 height 50
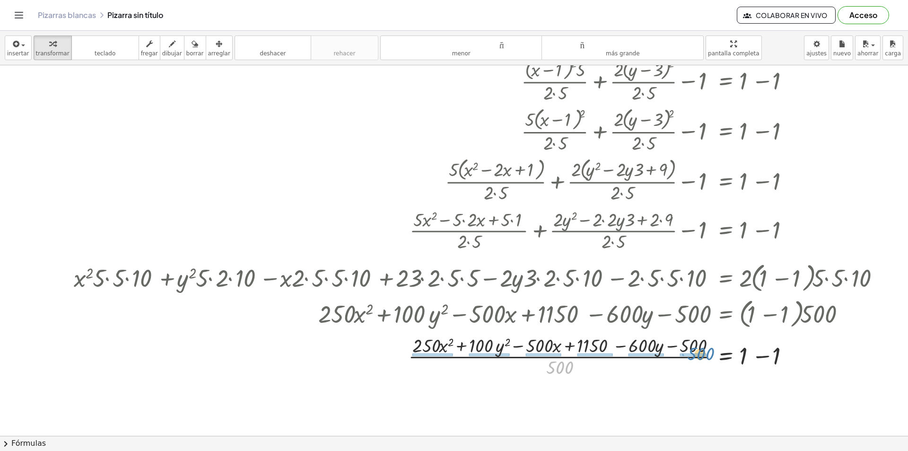
drag, startPoint x: 563, startPoint y: 371, endPoint x: 704, endPoint y: 357, distance: 141.6
click at [704, 357] on div at bounding box center [482, 355] width 827 height 47
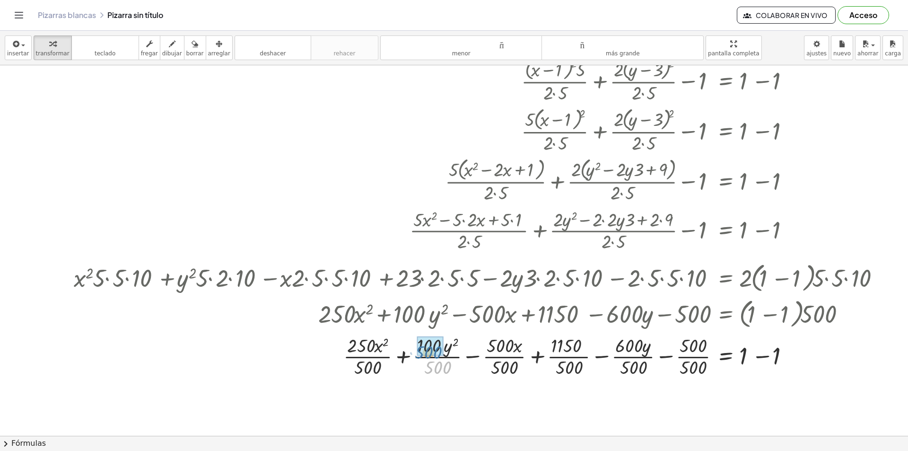
drag, startPoint x: 443, startPoint y: 364, endPoint x: 433, endPoint y: 349, distance: 18.2
drag, startPoint x: 393, startPoint y: 369, endPoint x: 387, endPoint y: 348, distance: 22.0
drag, startPoint x: 514, startPoint y: 368, endPoint x: 500, endPoint y: 350, distance: 23.6
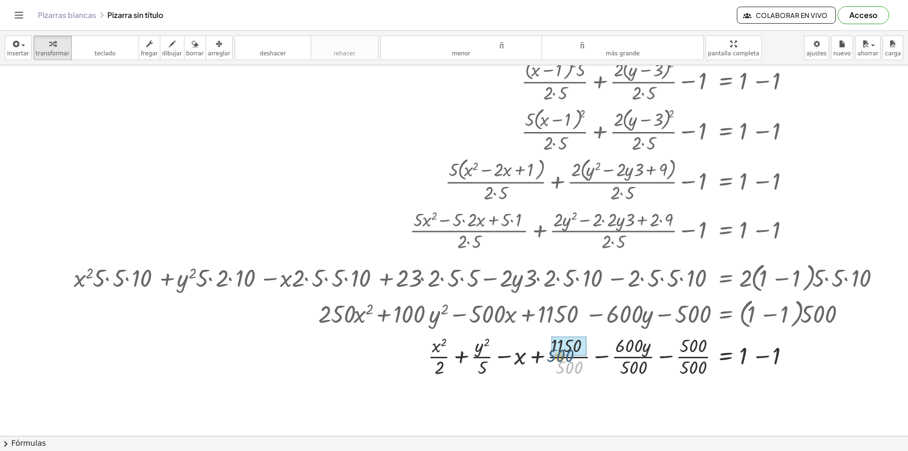
drag, startPoint x: 577, startPoint y: 369, endPoint x: 649, endPoint y: 382, distance: 73.5
drag, startPoint x: 638, startPoint y: 366, endPoint x: 630, endPoint y: 357, distance: 12.4
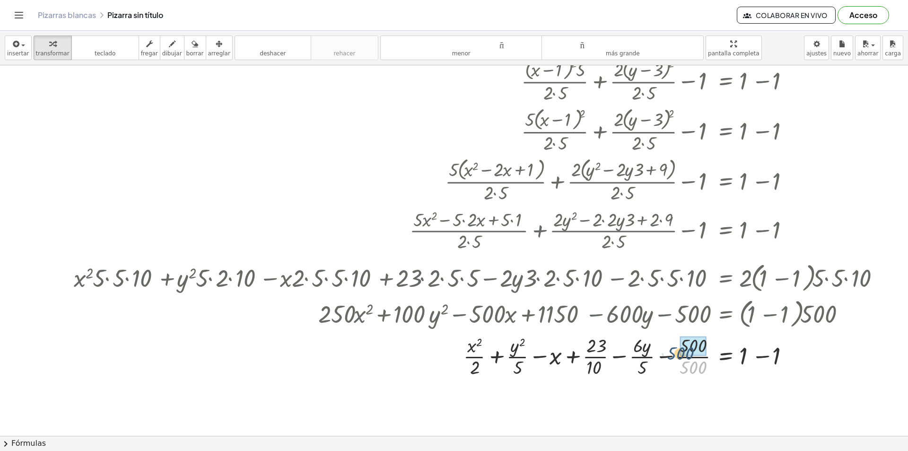
drag, startPoint x: 688, startPoint y: 366, endPoint x: 677, endPoint y: 386, distance: 23.1
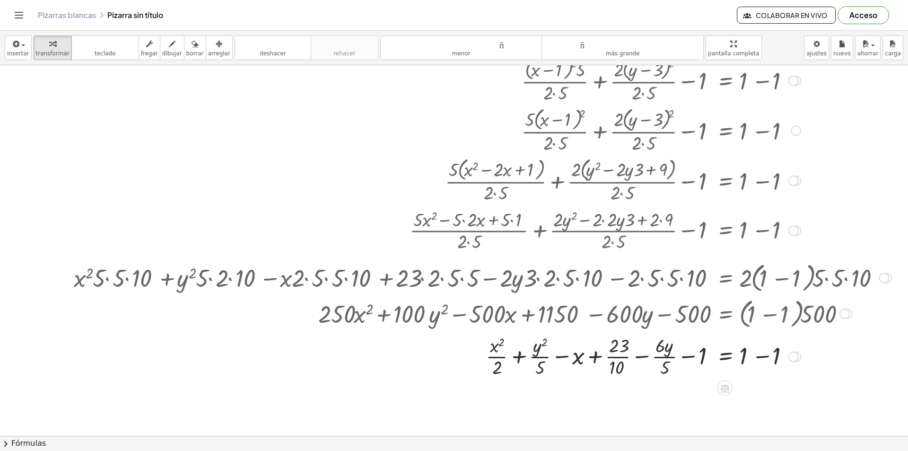
drag, startPoint x: 619, startPoint y: 241, endPoint x: 541, endPoint y: 234, distance: 78.3
click at [541, 234] on div at bounding box center [482, 229] width 827 height 47
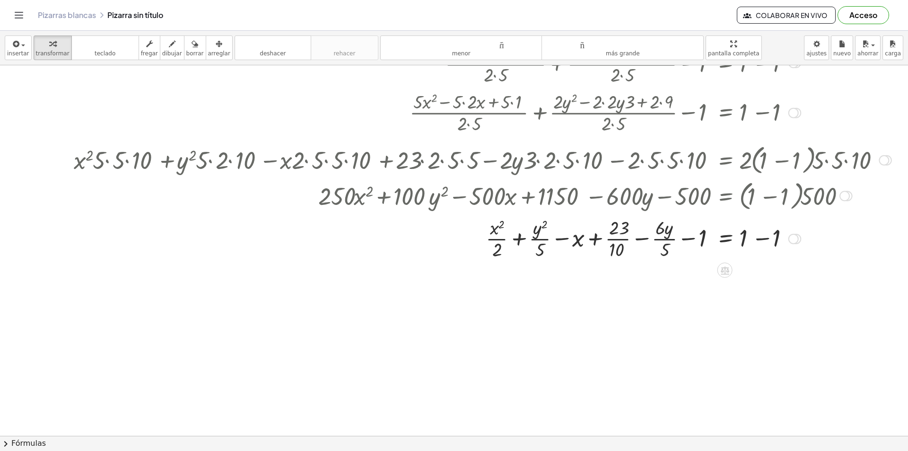
scroll to position [316, 53]
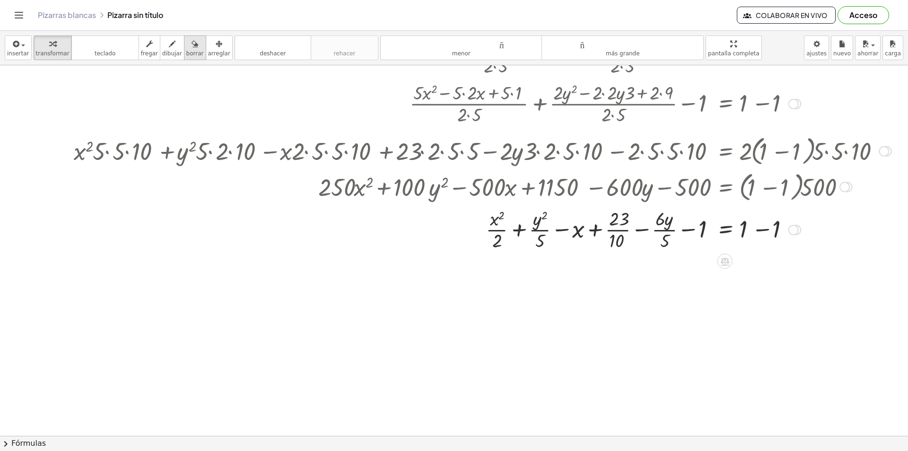
click at [186, 54] on font "borrar" at bounding box center [194, 53] width 17 height 7
click at [620, 235] on div at bounding box center [424, 119] width 954 height 741
click at [625, 223] on div at bounding box center [424, 119] width 954 height 741
click at [630, 190] on div at bounding box center [424, 119] width 954 height 741
click at [810, 235] on div at bounding box center [424, 119] width 954 height 741
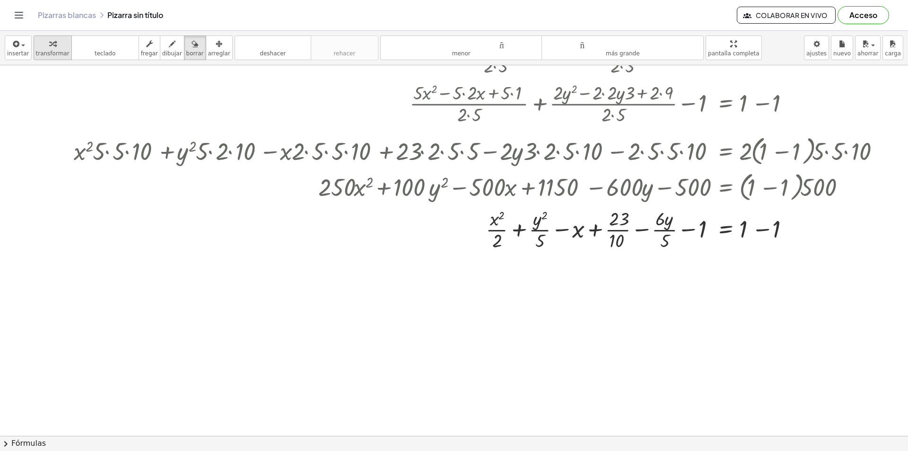
click at [40, 50] on font "transformar" at bounding box center [53, 53] width 34 height 7
click at [793, 230] on div at bounding box center [793, 230] width 10 height 10
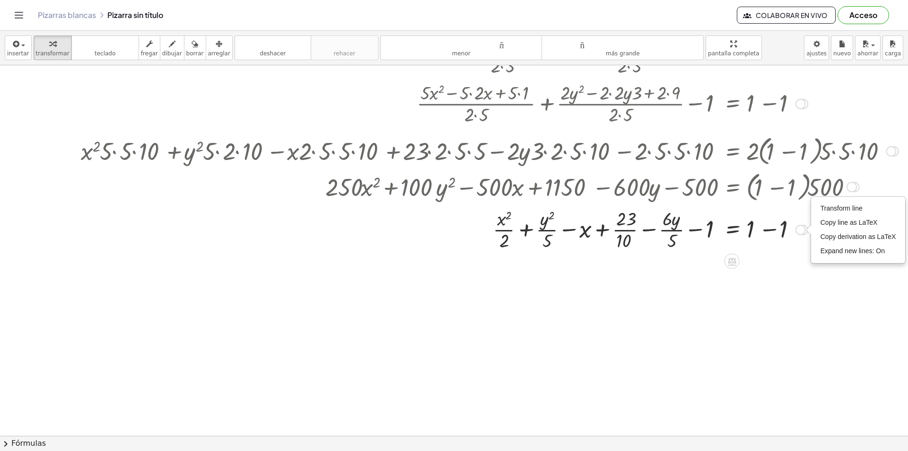
click at [795, 231] on div "Transform line Copy line as LaTeX Copy derivation as LaTeX Expand new lines: On" at bounding box center [800, 230] width 10 height 10
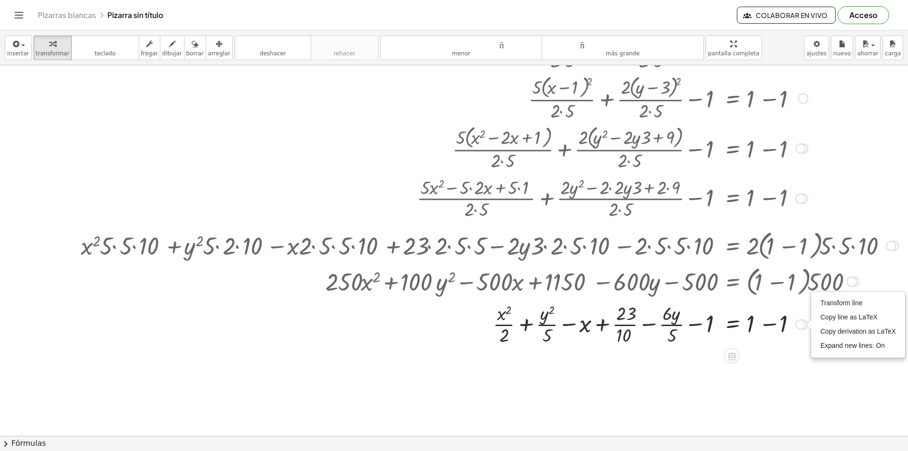
click at [795, 200] on div at bounding box center [800, 198] width 10 height 10
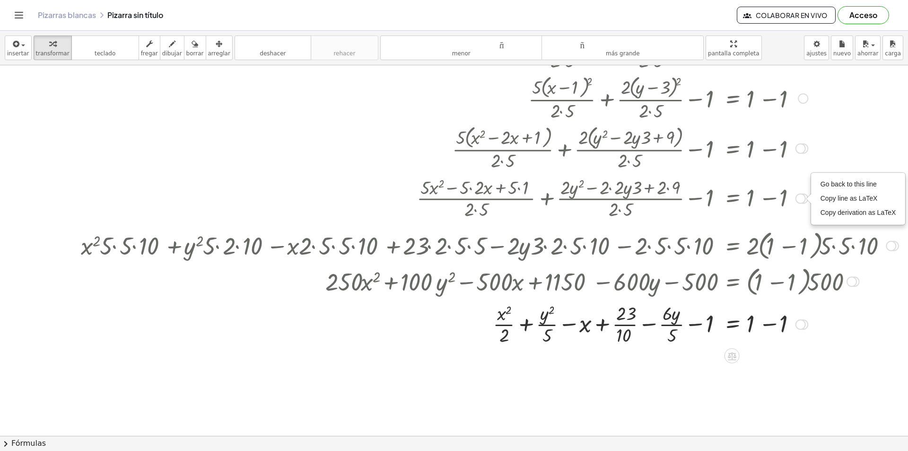
click at [795, 150] on div at bounding box center [800, 148] width 10 height 10
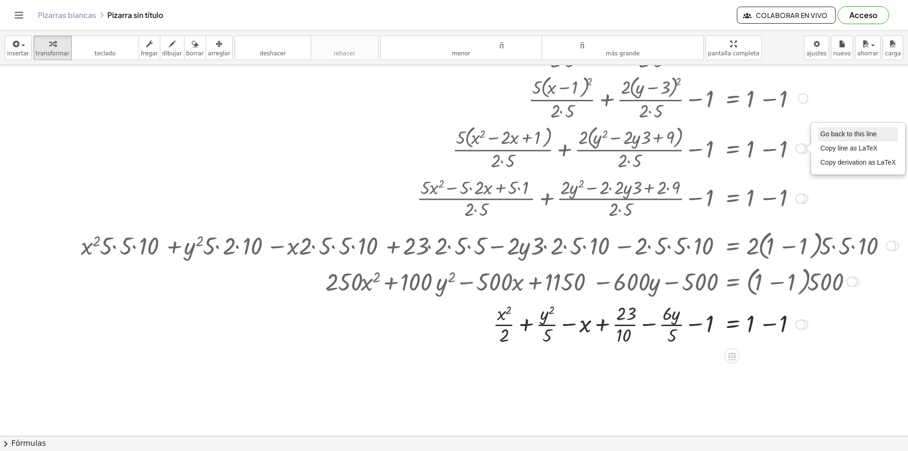
click at [834, 137] on span "Go back to this line" at bounding box center [848, 134] width 56 height 8
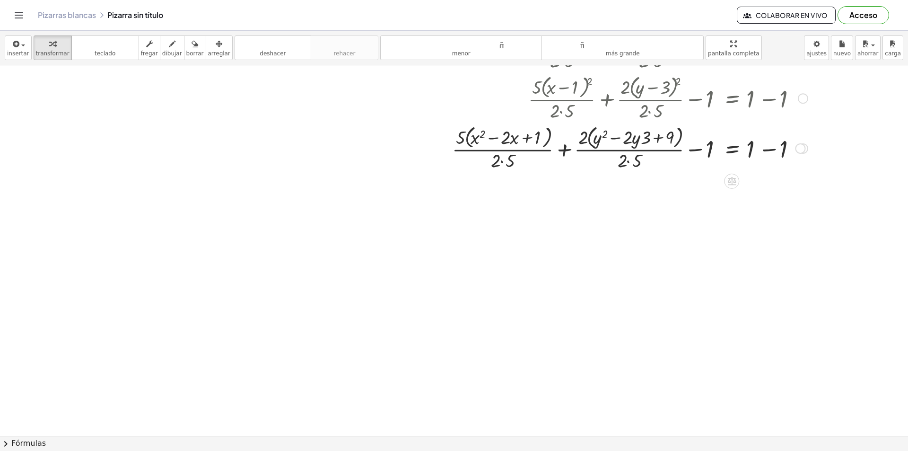
click at [638, 138] on div at bounding box center [629, 147] width 365 height 50
drag, startPoint x: 642, startPoint y: 137, endPoint x: 623, endPoint y: 138, distance: 18.9
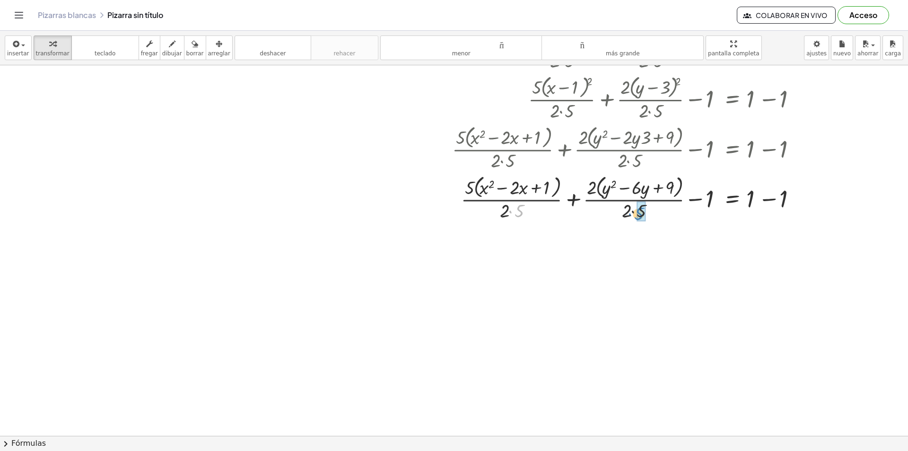
drag, startPoint x: 507, startPoint y: 212, endPoint x: 627, endPoint y: 215, distance: 119.7
click at [627, 215] on div at bounding box center [629, 198] width 365 height 50
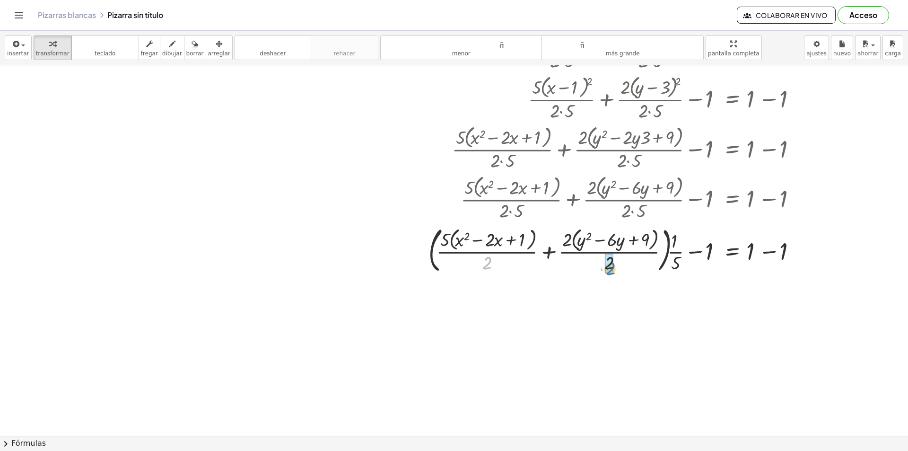
drag, startPoint x: 481, startPoint y: 262, endPoint x: 609, endPoint y: 267, distance: 127.8
click at [609, 267] on div at bounding box center [618, 249] width 389 height 53
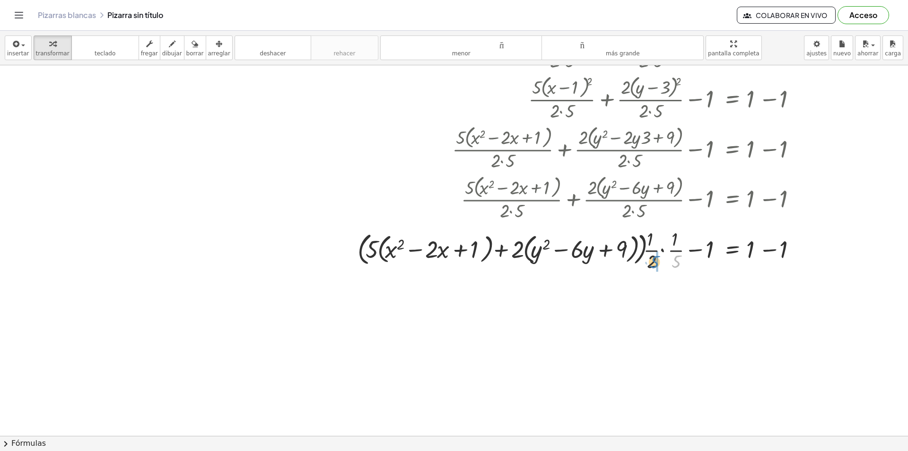
drag, startPoint x: 668, startPoint y: 261, endPoint x: 645, endPoint y: 261, distance: 22.7
click at [645, 261] on div at bounding box center [583, 249] width 460 height 47
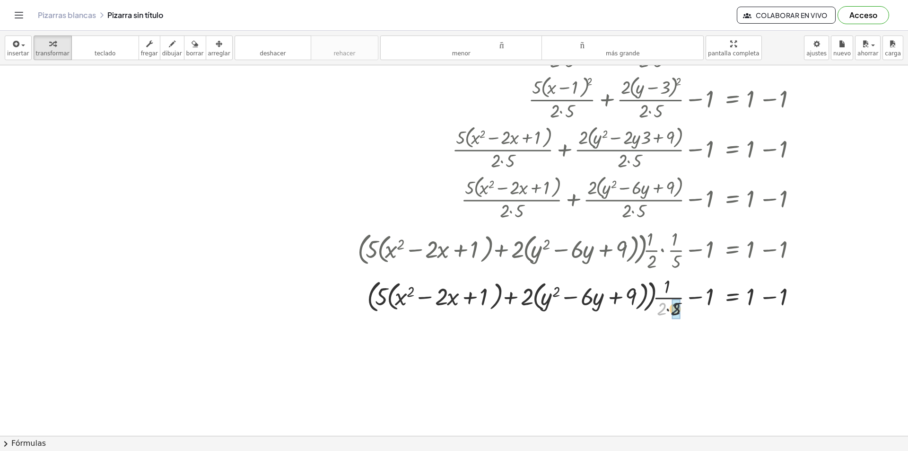
drag, startPoint x: 658, startPoint y: 310, endPoint x: 671, endPoint y: 310, distance: 12.8
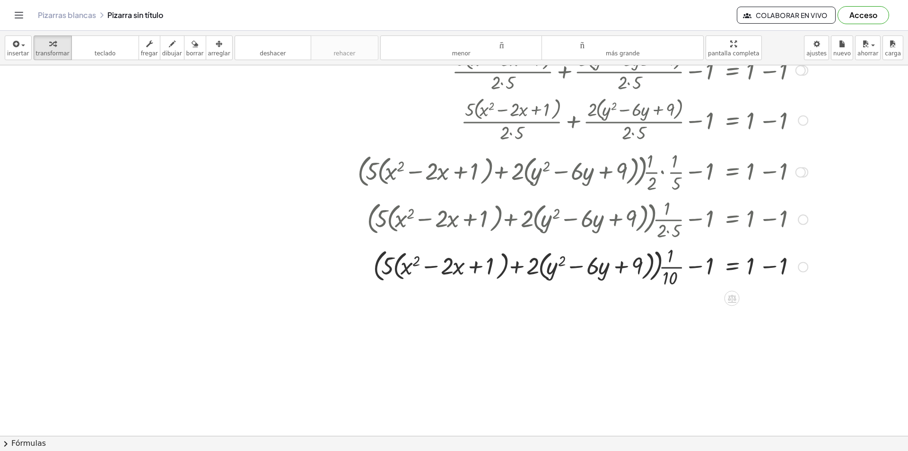
scroll to position [316, 53]
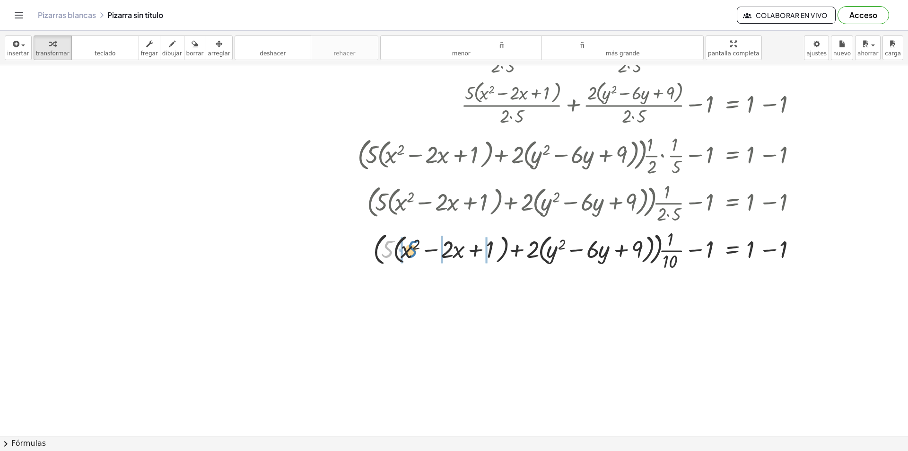
drag, startPoint x: 379, startPoint y: 251, endPoint x: 506, endPoint y: 308, distance: 139.5
click at [404, 251] on div at bounding box center [583, 249] width 460 height 47
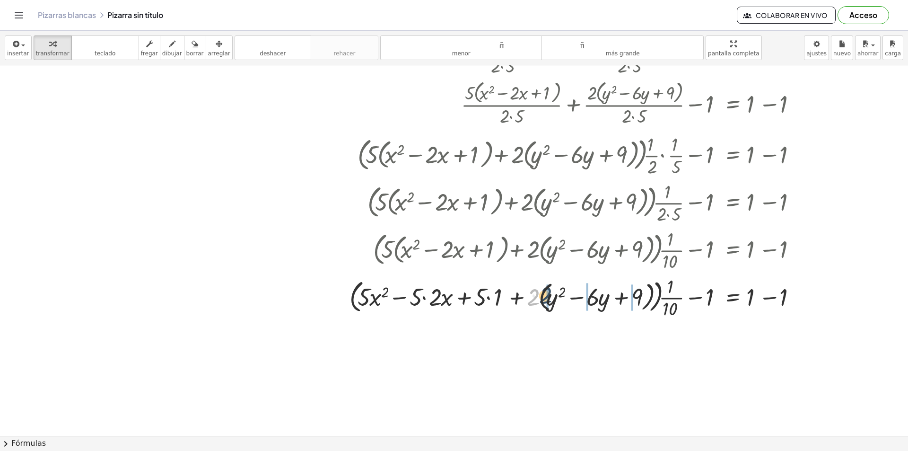
drag, startPoint x: 527, startPoint y: 301, endPoint x: 539, endPoint y: 300, distance: 11.9
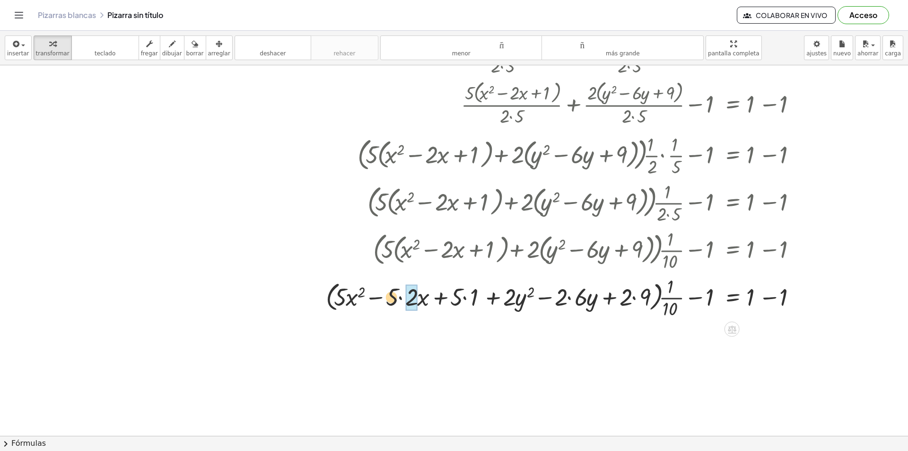
click at [412, 301] on div at bounding box center [566, 296] width 491 height 47
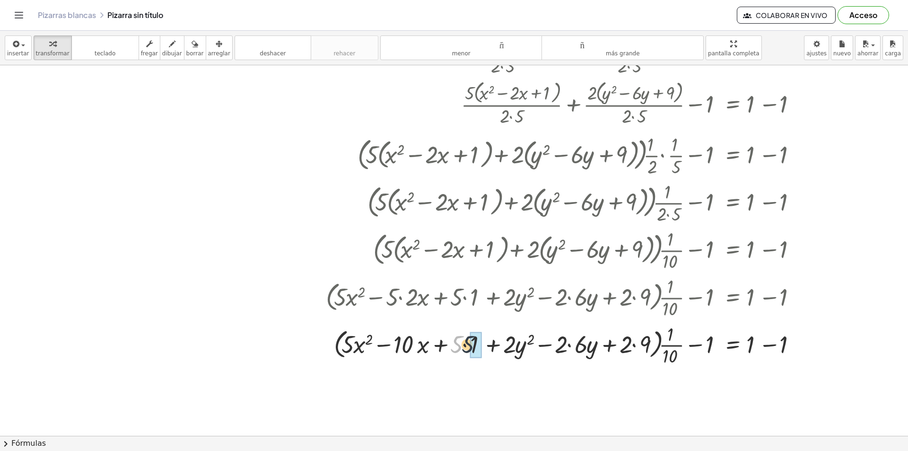
drag, startPoint x: 453, startPoint y: 344, endPoint x: 461, endPoint y: 344, distance: 7.1
drag, startPoint x: 555, startPoint y: 347, endPoint x: 572, endPoint y: 346, distance: 17.0
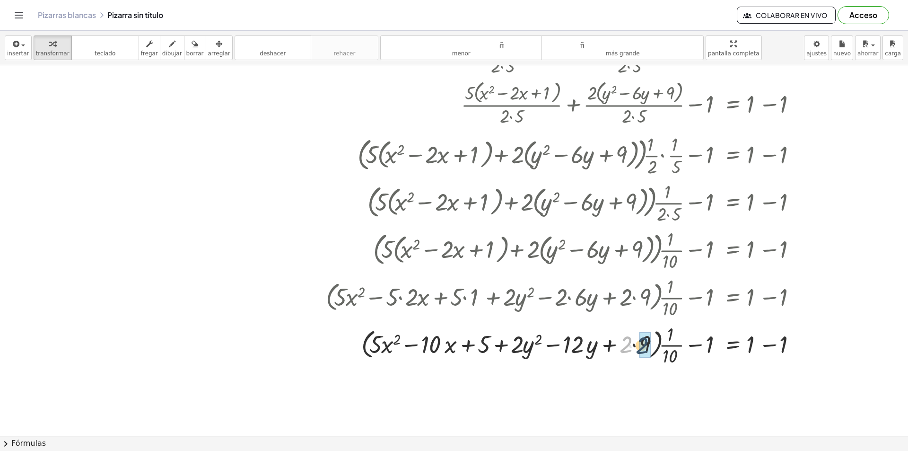
drag, startPoint x: 618, startPoint y: 347, endPoint x: 634, endPoint y: 348, distance: 16.6
drag, startPoint x: 569, startPoint y: 348, endPoint x: 602, endPoint y: 347, distance: 32.6
click at [602, 347] on div at bounding box center [566, 344] width 491 height 47
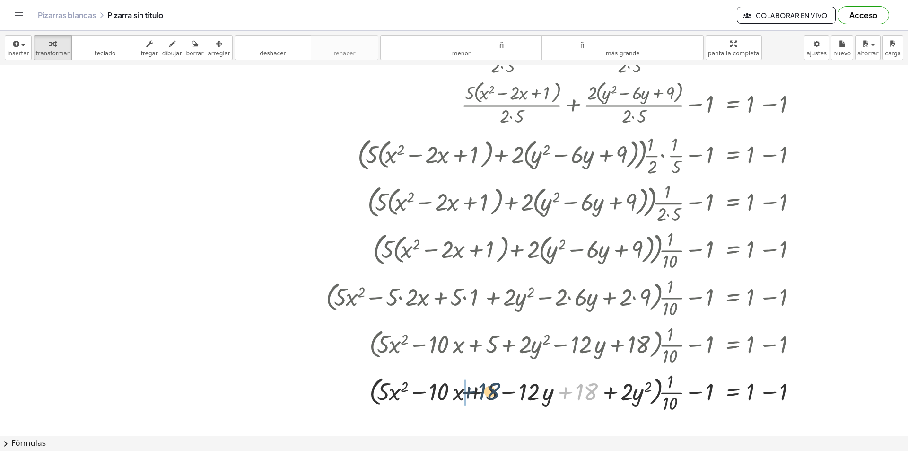
drag, startPoint x: 584, startPoint y: 392, endPoint x: 493, endPoint y: 391, distance: 91.3
click at [484, 391] on div at bounding box center [566, 391] width 491 height 47
drag, startPoint x: 530, startPoint y: 395, endPoint x: 502, endPoint y: 391, distance: 28.7
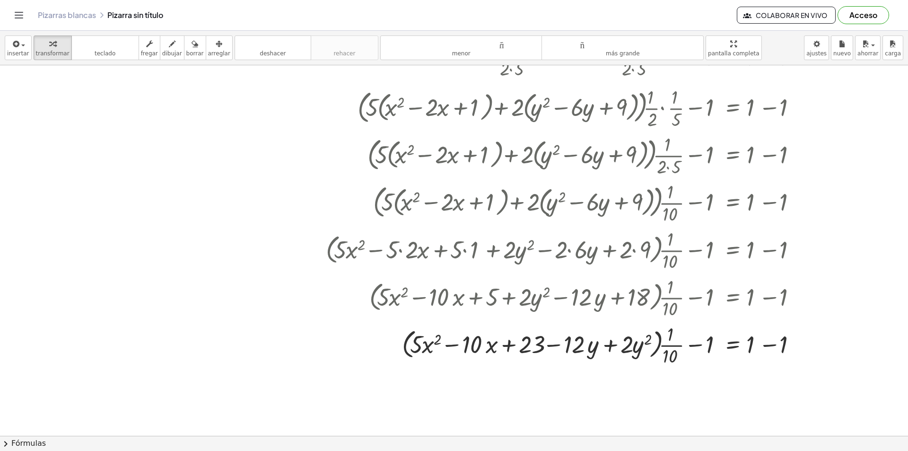
scroll to position [377, 53]
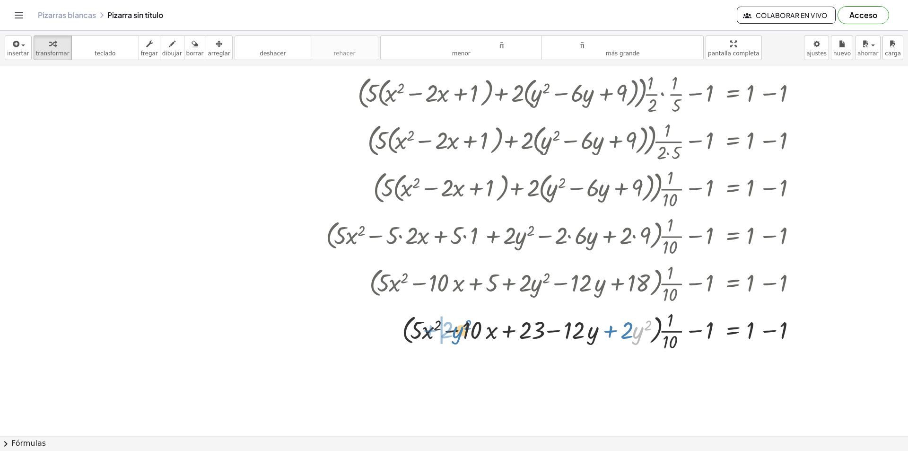
drag, startPoint x: 626, startPoint y: 335, endPoint x: 447, endPoint y: 335, distance: 179.2
click at [447, 335] on div at bounding box center [566, 329] width 491 height 47
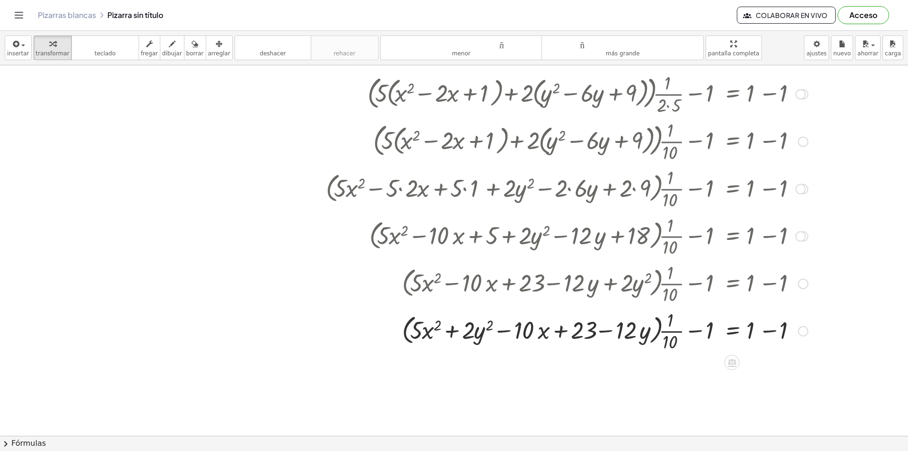
scroll to position [472, 53]
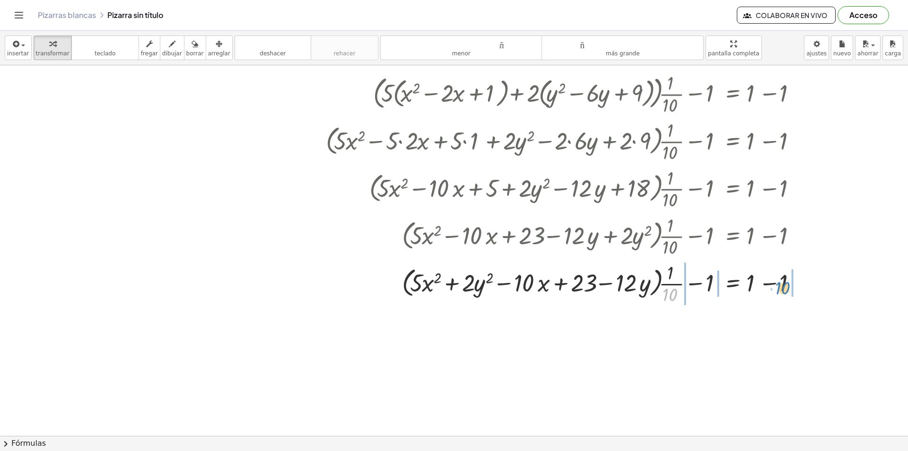
drag, startPoint x: 663, startPoint y: 296, endPoint x: 775, endPoint y: 289, distance: 112.7
click at [775, 289] on div at bounding box center [566, 282] width 491 height 47
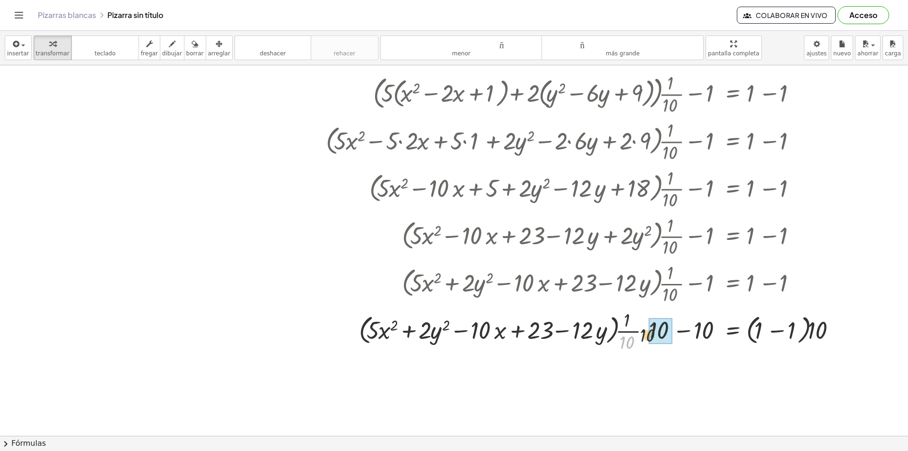
drag, startPoint x: 624, startPoint y: 343, endPoint x: 637, endPoint y: 337, distance: 14.2
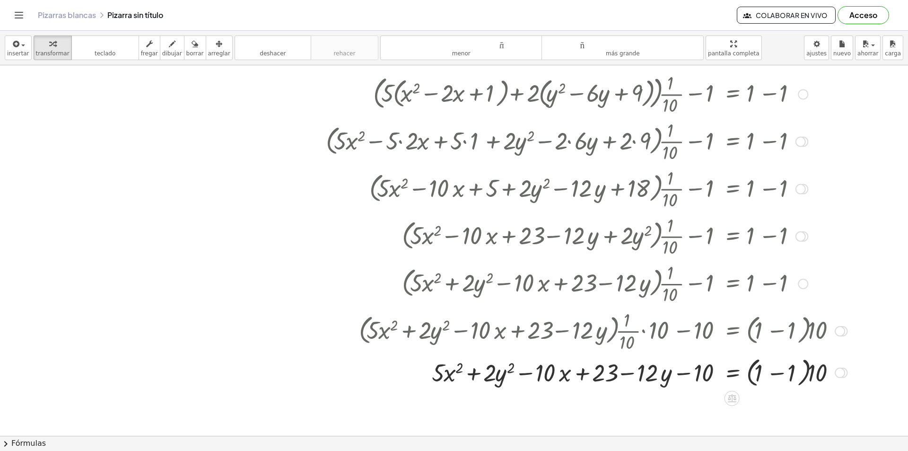
scroll to position [519, 53]
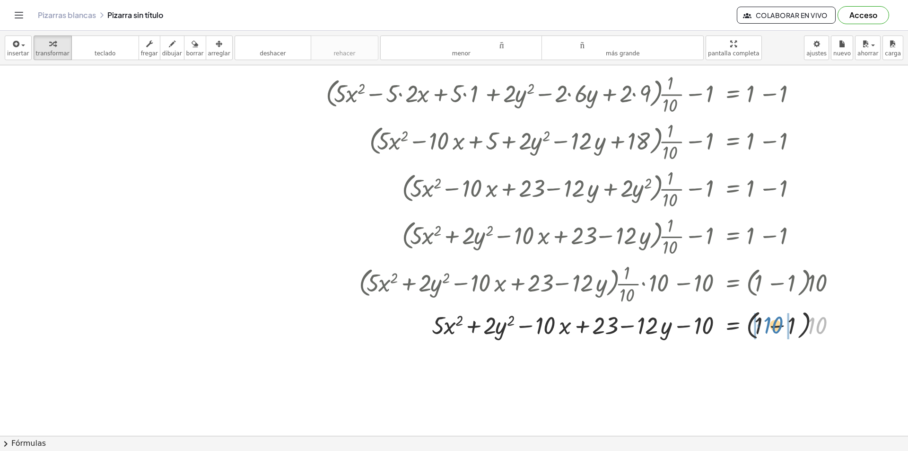
drag, startPoint x: 812, startPoint y: 324, endPoint x: 768, endPoint y: 323, distance: 44.0
click at [768, 323] on div at bounding box center [586, 324] width 531 height 36
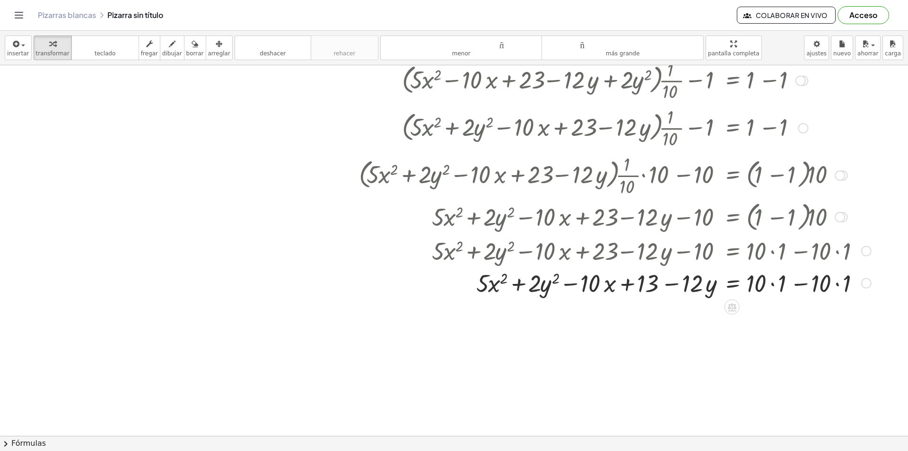
scroll to position [655, 53]
